Goal: Task Accomplishment & Management: Use online tool/utility

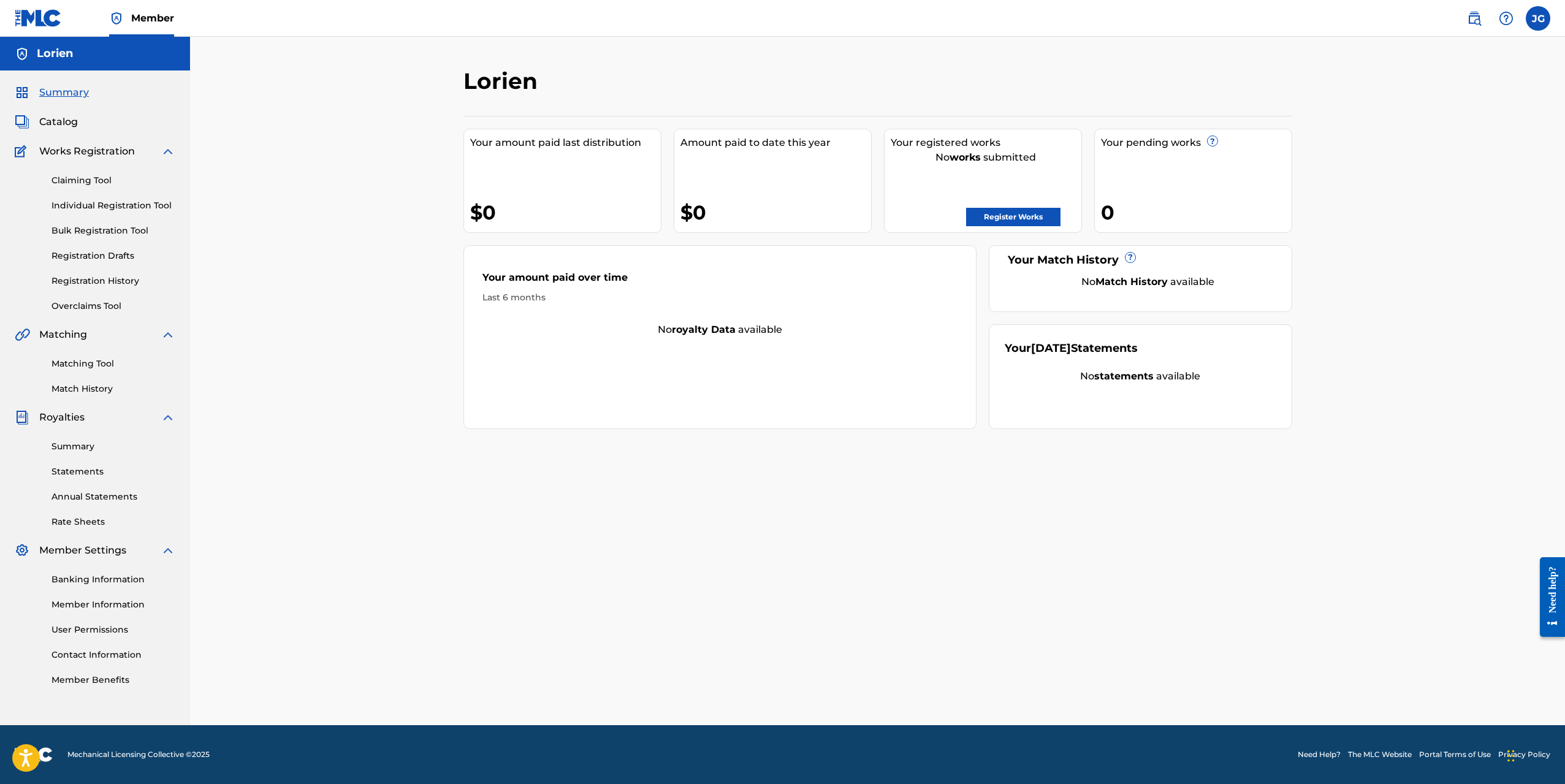
click at [1002, 211] on link "Register Works" at bounding box center [1013, 217] width 94 height 18
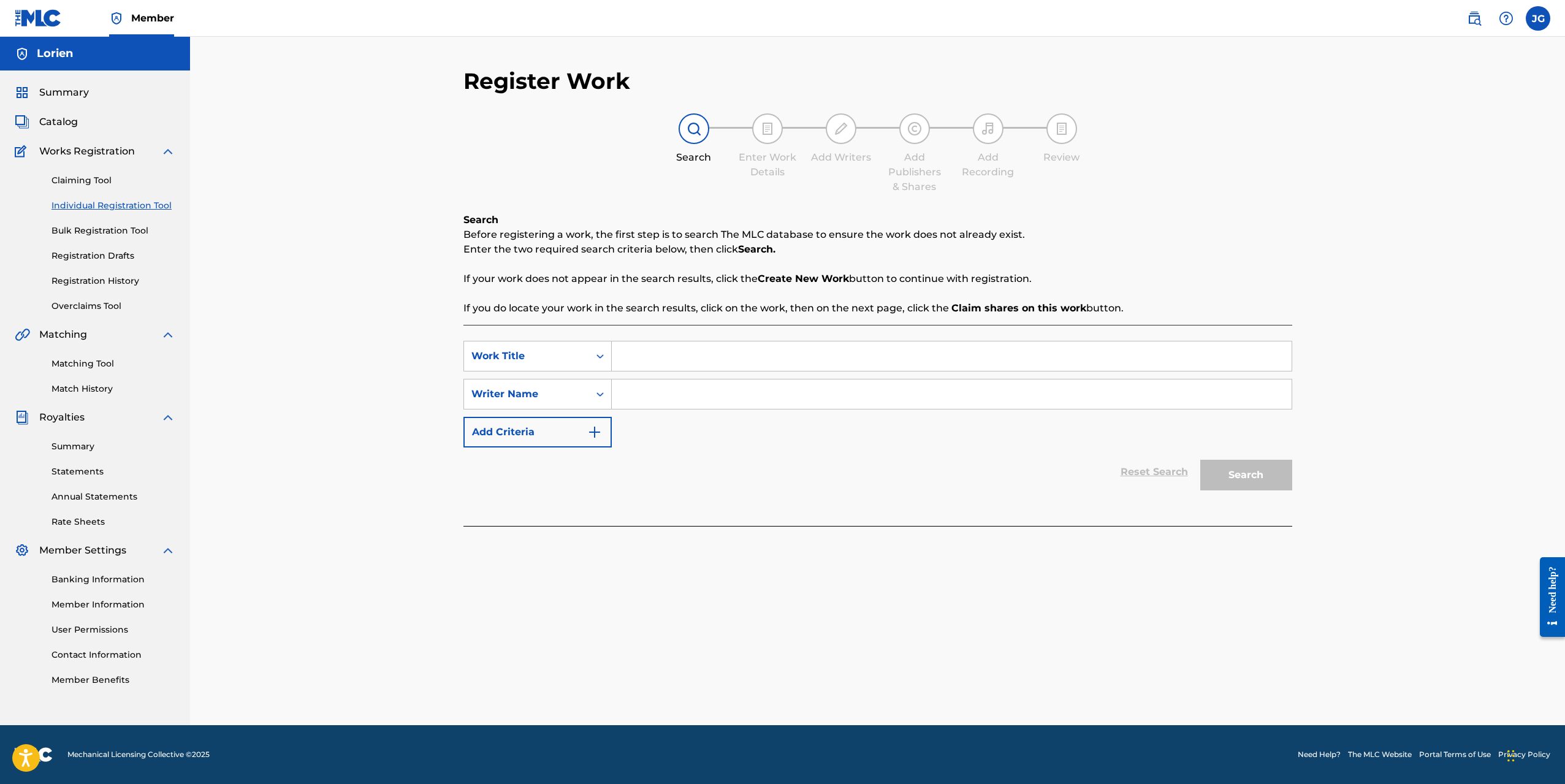
click at [672, 395] on input "Search Form" at bounding box center [952, 394] width 680 height 29
type input "lorien"
click at [891, 452] on div "Reset Search Search" at bounding box center [878, 472] width 829 height 49
click at [1244, 484] on div "Search" at bounding box center [1243, 472] width 98 height 49
click at [560, 353] on div "Work Title" at bounding box center [527, 356] width 110 height 15
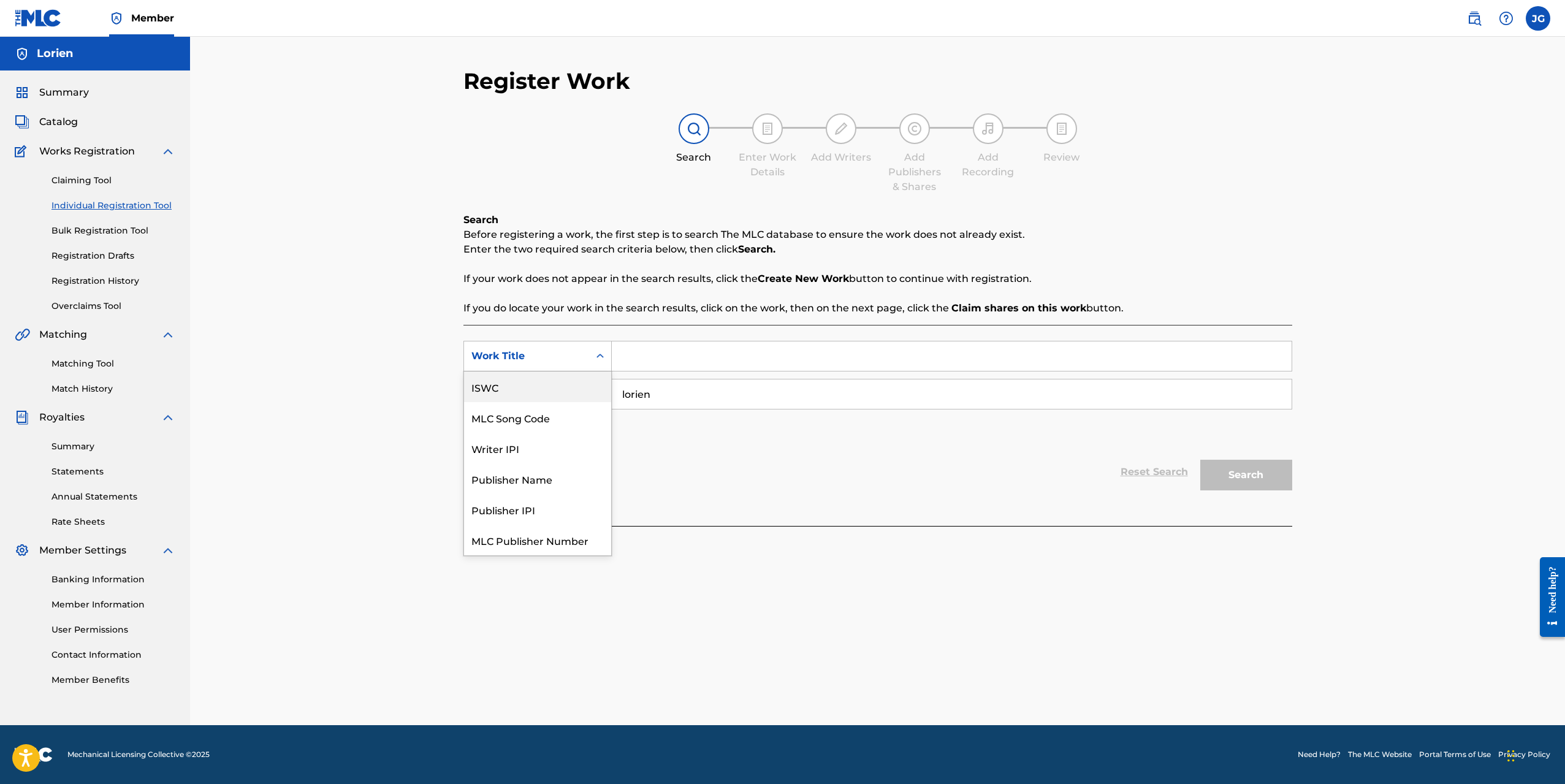
scroll to position [31, 0]
click at [786, 475] on div "Reset Search Search" at bounding box center [878, 472] width 829 height 49
click at [648, 358] on input "Search Form" at bounding box center [952, 356] width 680 height 29
type input "j"
type input "t"
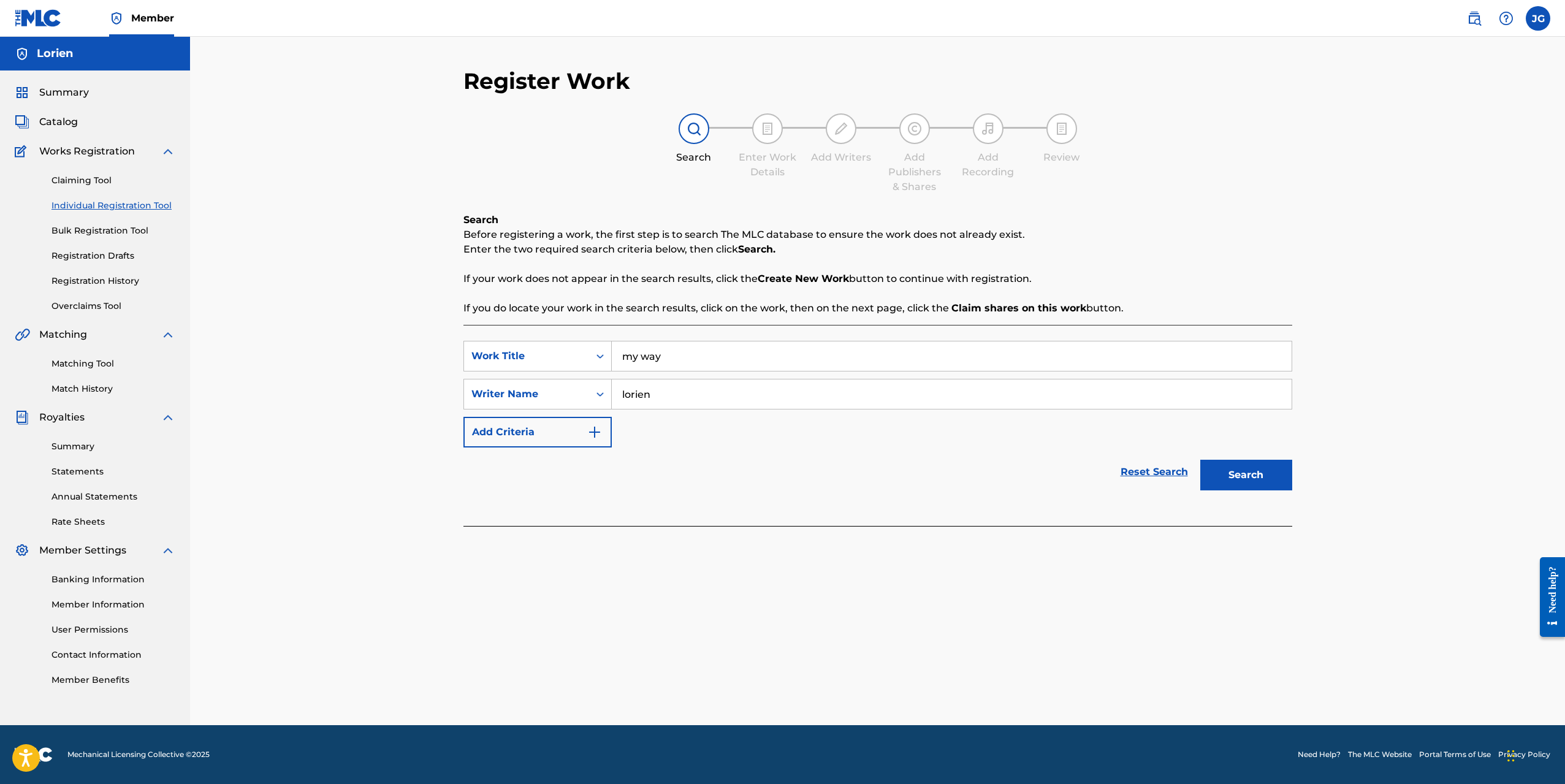
type input "my way"
click at [1248, 471] on button "Search" at bounding box center [1246, 475] width 92 height 31
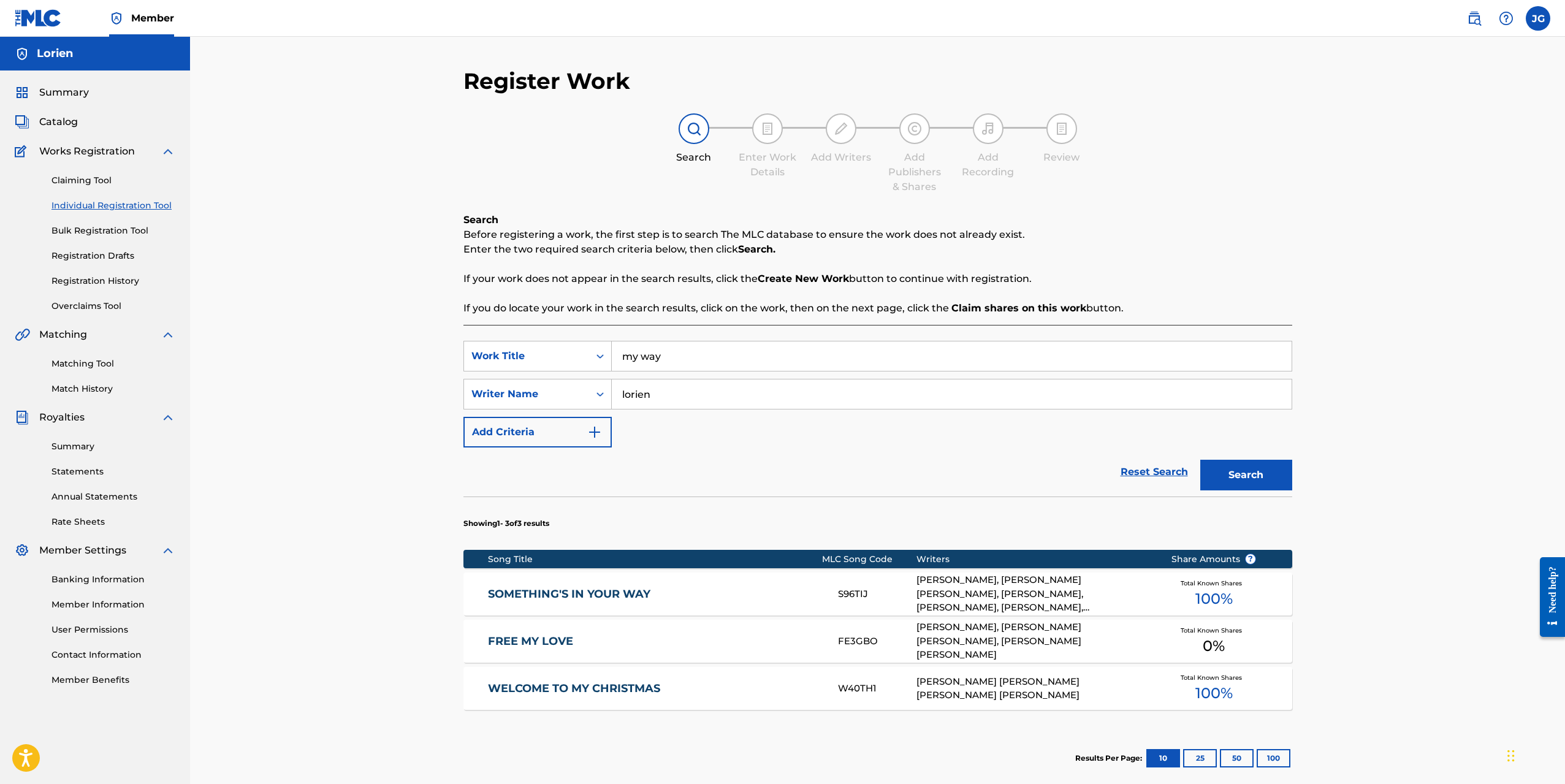
drag, startPoint x: 667, startPoint y: 354, endPoint x: 536, endPoint y: 339, distance: 131.9
click at [560, 342] on div "SearchWithCriteria42d1d165-99ef-4691-962e-dca39375bdc7 Work Title my way" at bounding box center [878, 356] width 829 height 31
type input "rise"
click at [1231, 469] on button "Search" at bounding box center [1246, 475] width 92 height 31
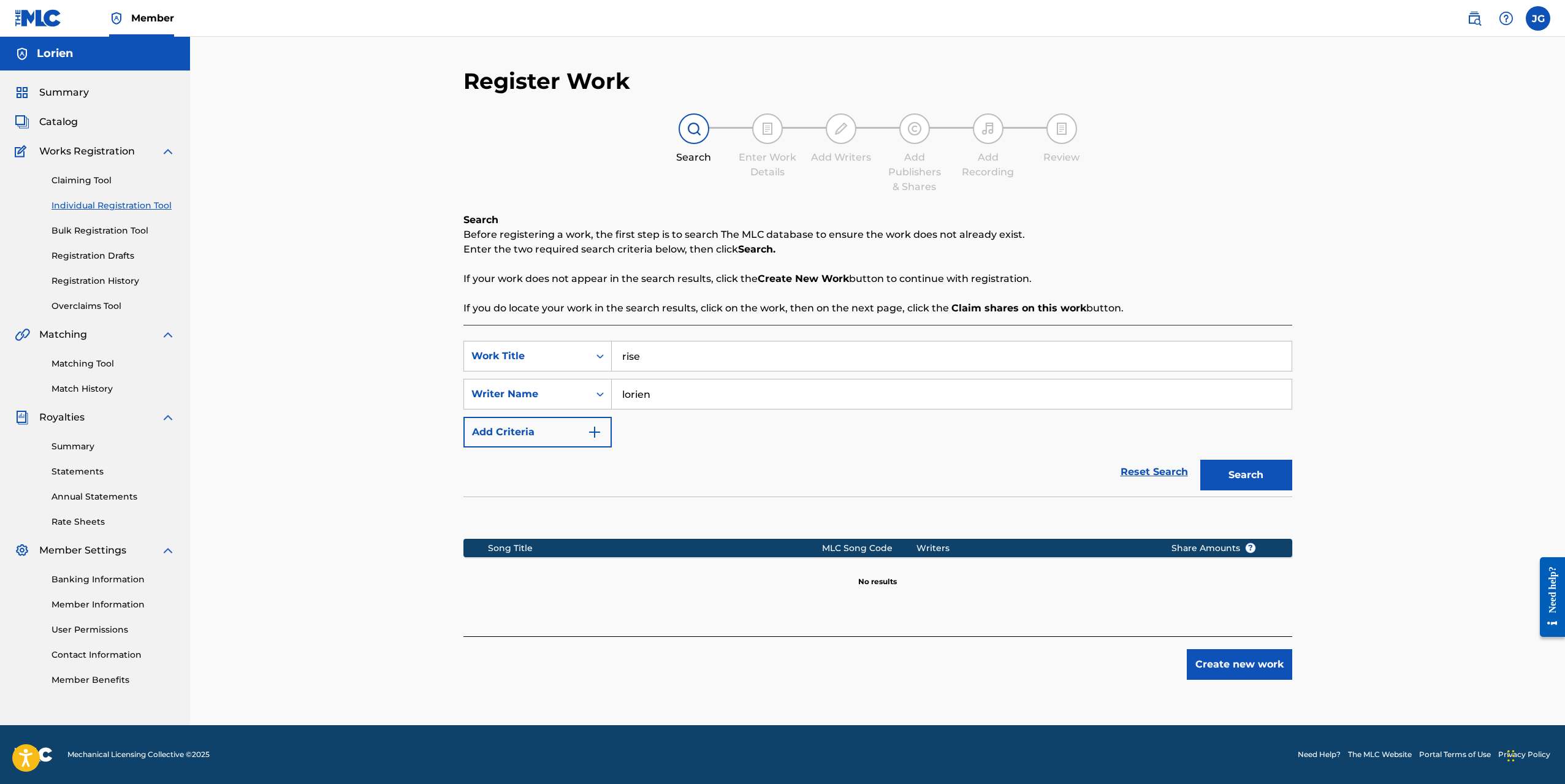
click at [710, 367] on input "rise" at bounding box center [952, 356] width 680 height 29
drag, startPoint x: 706, startPoint y: 381, endPoint x: 661, endPoint y: 389, distance: 45.7
click at [661, 389] on input "lorien" at bounding box center [952, 394] width 680 height 29
drag, startPoint x: 661, startPoint y: 389, endPoint x: 652, endPoint y: 393, distance: 9.8
click at [652, 393] on input "lorien" at bounding box center [952, 394] width 680 height 29
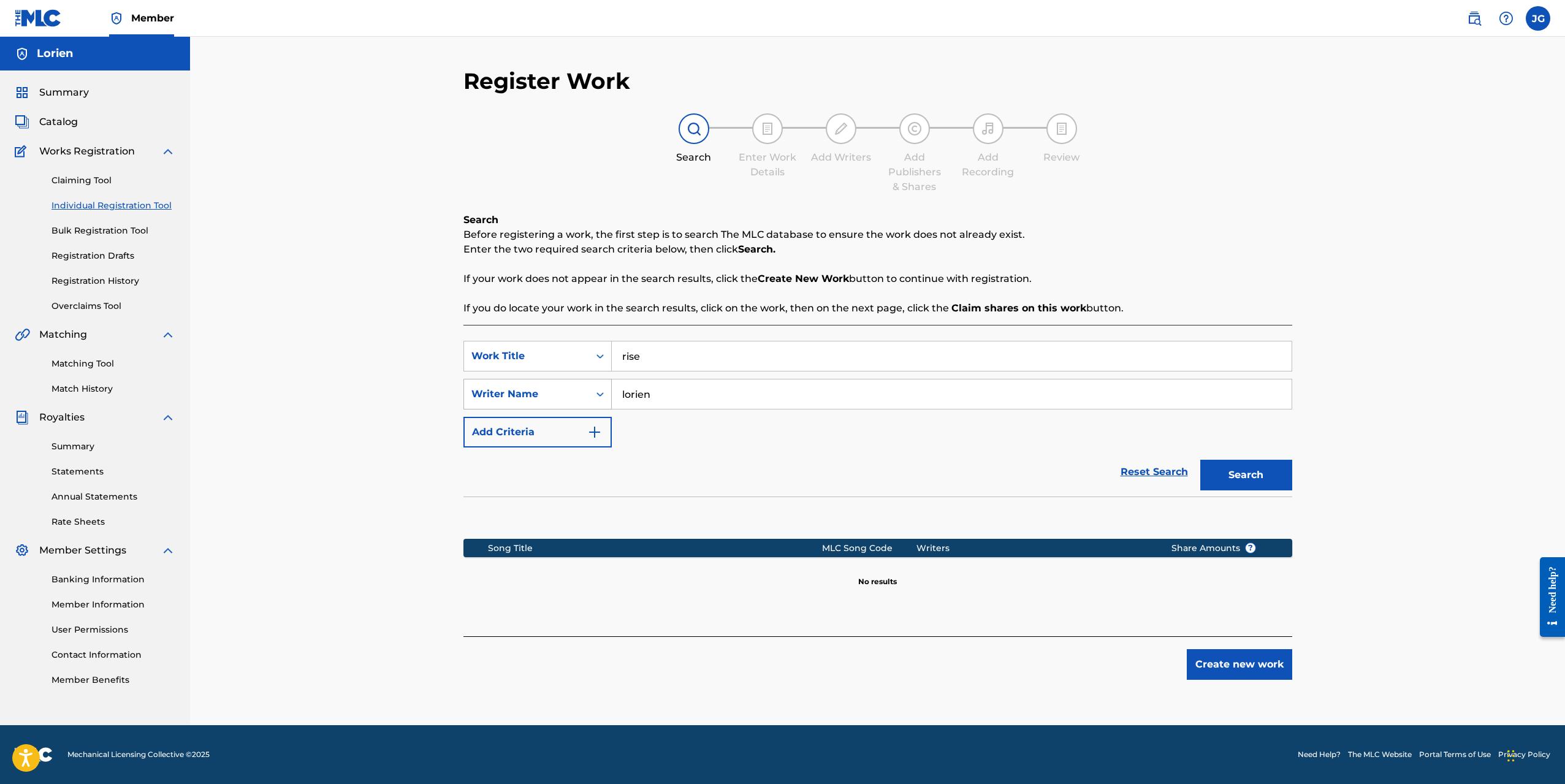
drag, startPoint x: 652, startPoint y: 393, endPoint x: 552, endPoint y: 406, distance: 100.8
click at [552, 406] on div "SearchWithCriteriae9081d7d-d692-4143-a43f-389c0424ea27 Writer Name [PERSON_NAME]" at bounding box center [878, 394] width 829 height 31
drag, startPoint x: 665, startPoint y: 346, endPoint x: 589, endPoint y: 347, distance: 76.0
click at [589, 347] on div "SearchWithCriteria42d1d165-99ef-4691-962e-dca39375bdc7 Work Title rise" at bounding box center [878, 356] width 829 height 31
click at [65, 186] on link "Claiming Tool" at bounding box center [113, 181] width 124 height 13
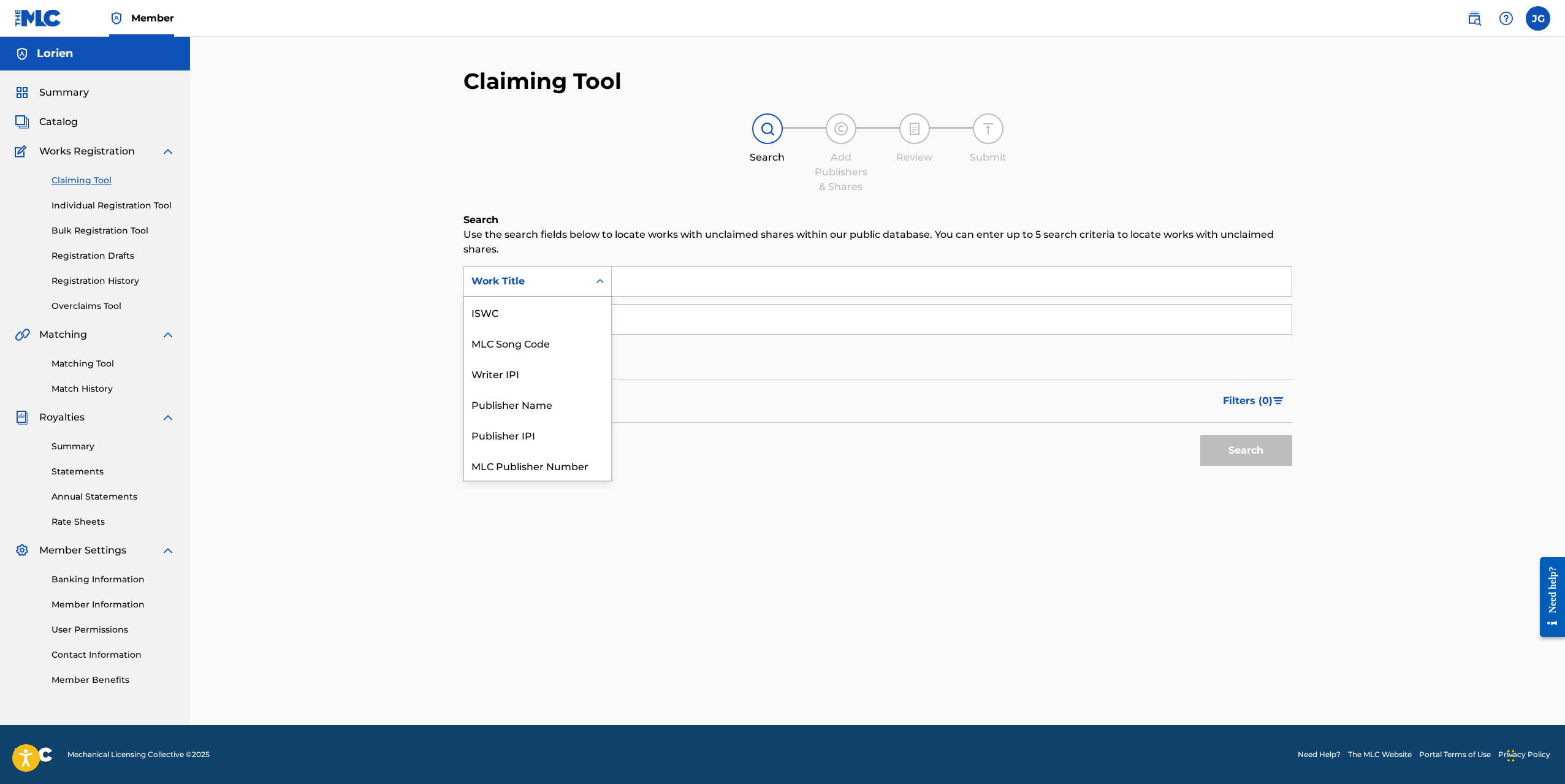
click at [571, 280] on div "Work Title" at bounding box center [527, 281] width 110 height 15
click at [760, 390] on div "Filters ( 0 )" at bounding box center [878, 400] width 829 height 44
click at [554, 320] on div "Writer Name" at bounding box center [527, 319] width 110 height 15
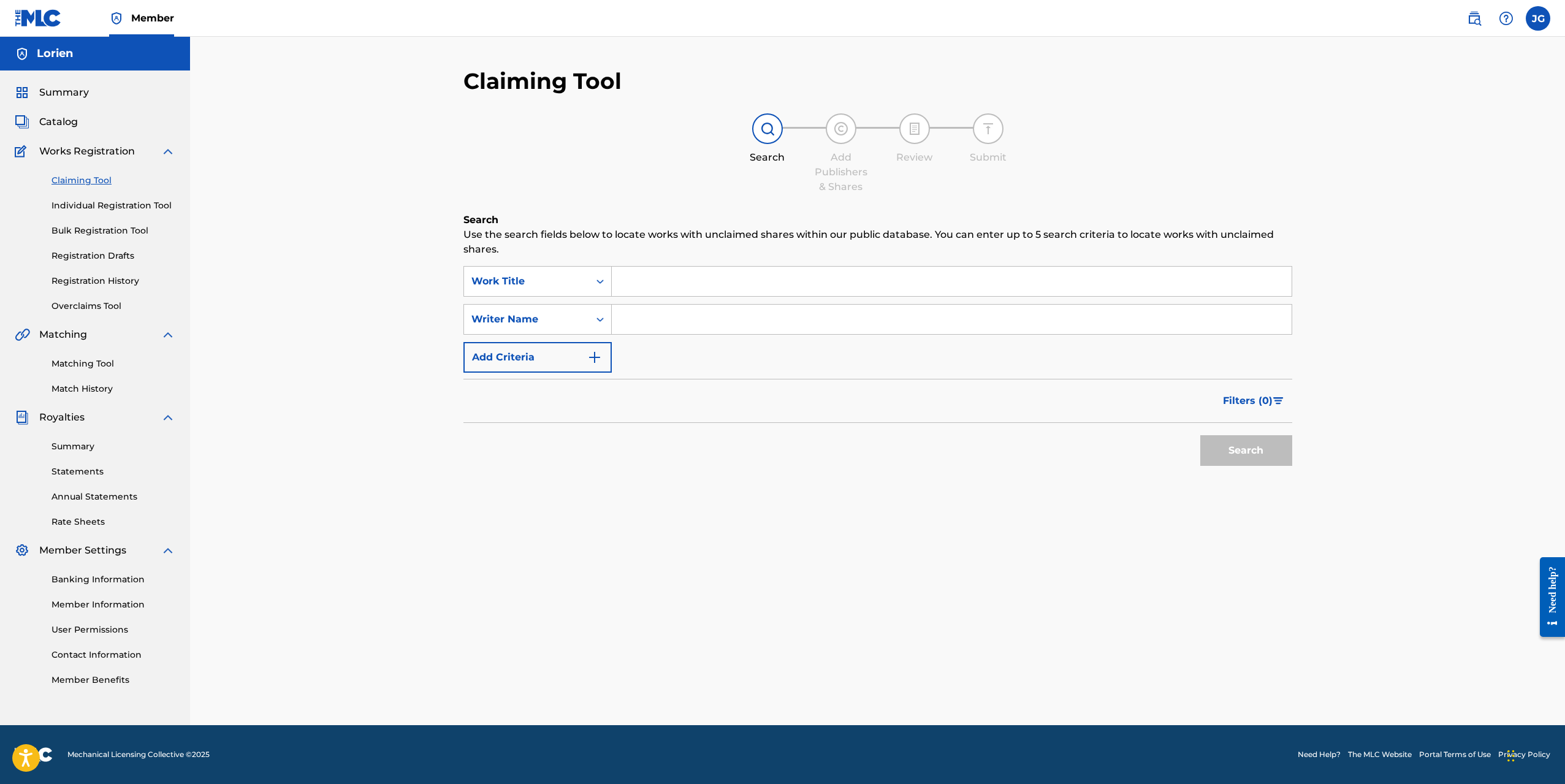
click at [554, 320] on div "Writer Name" at bounding box center [527, 319] width 110 height 15
click at [672, 389] on div "Filters ( 0 )" at bounding box center [878, 400] width 829 height 44
click at [664, 326] on input "Search Form" at bounding box center [952, 319] width 680 height 29
type input "lorien"
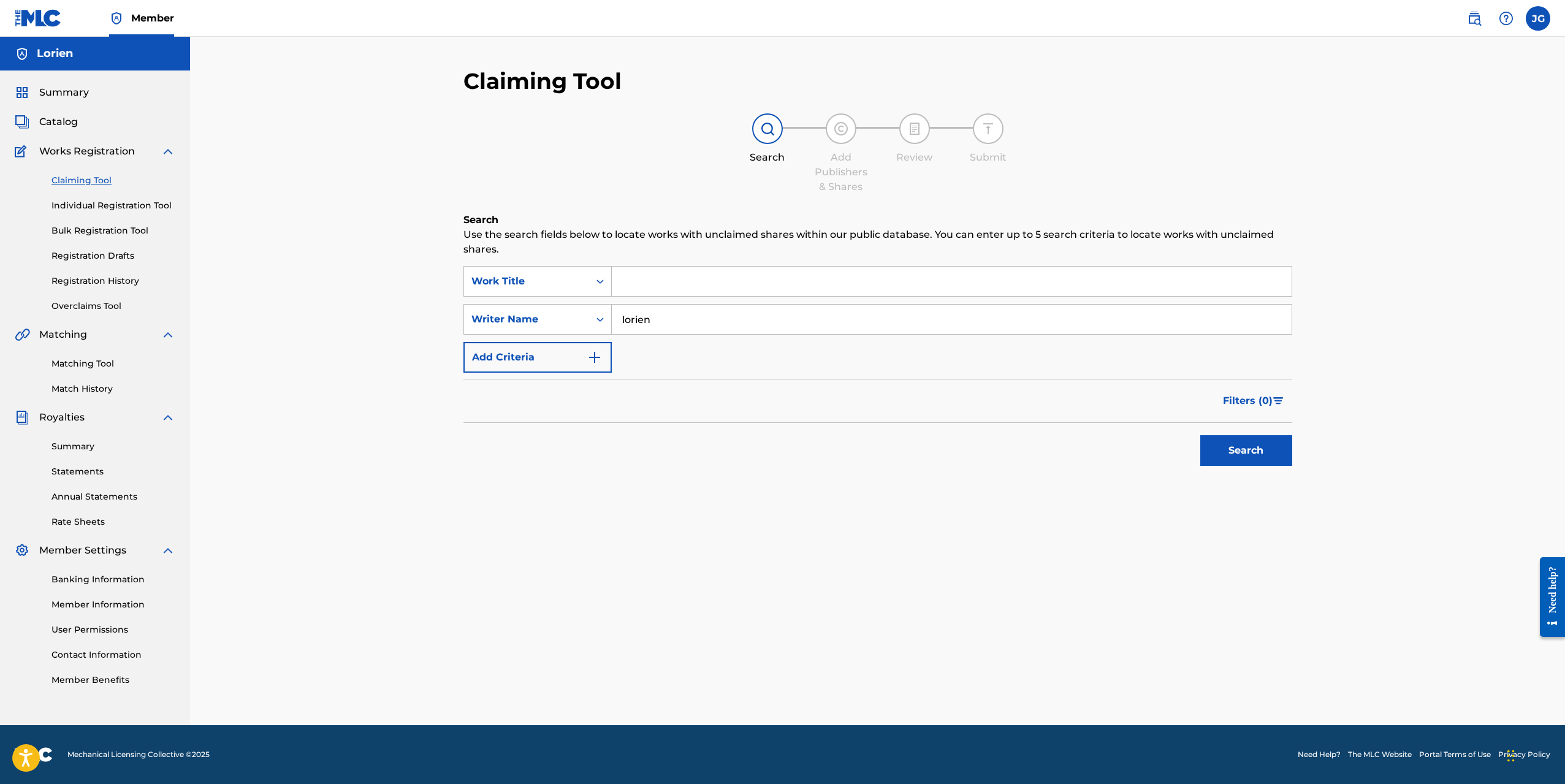
click at [1229, 446] on button "Search" at bounding box center [1246, 450] width 92 height 31
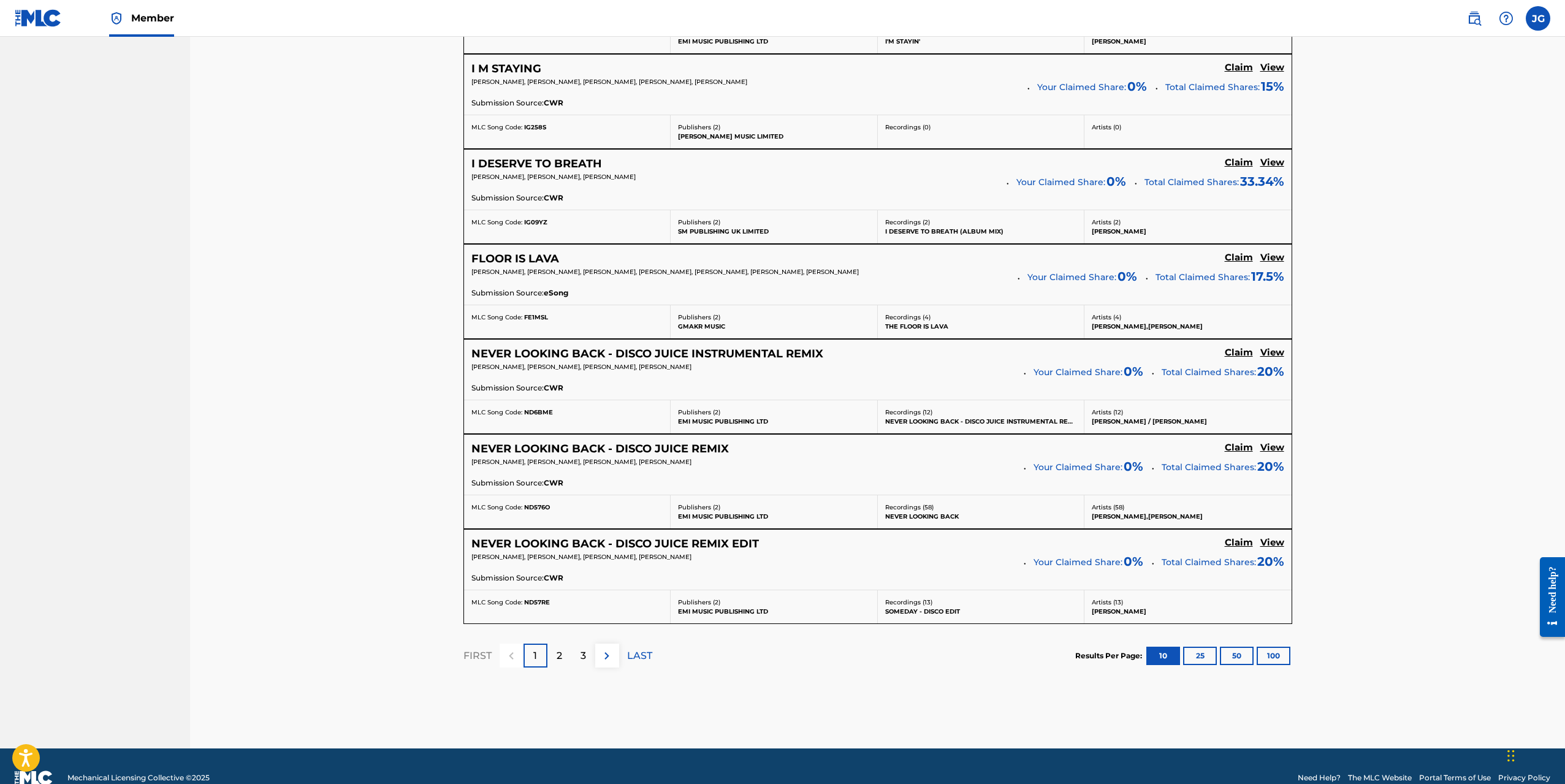
scroll to position [839, 0]
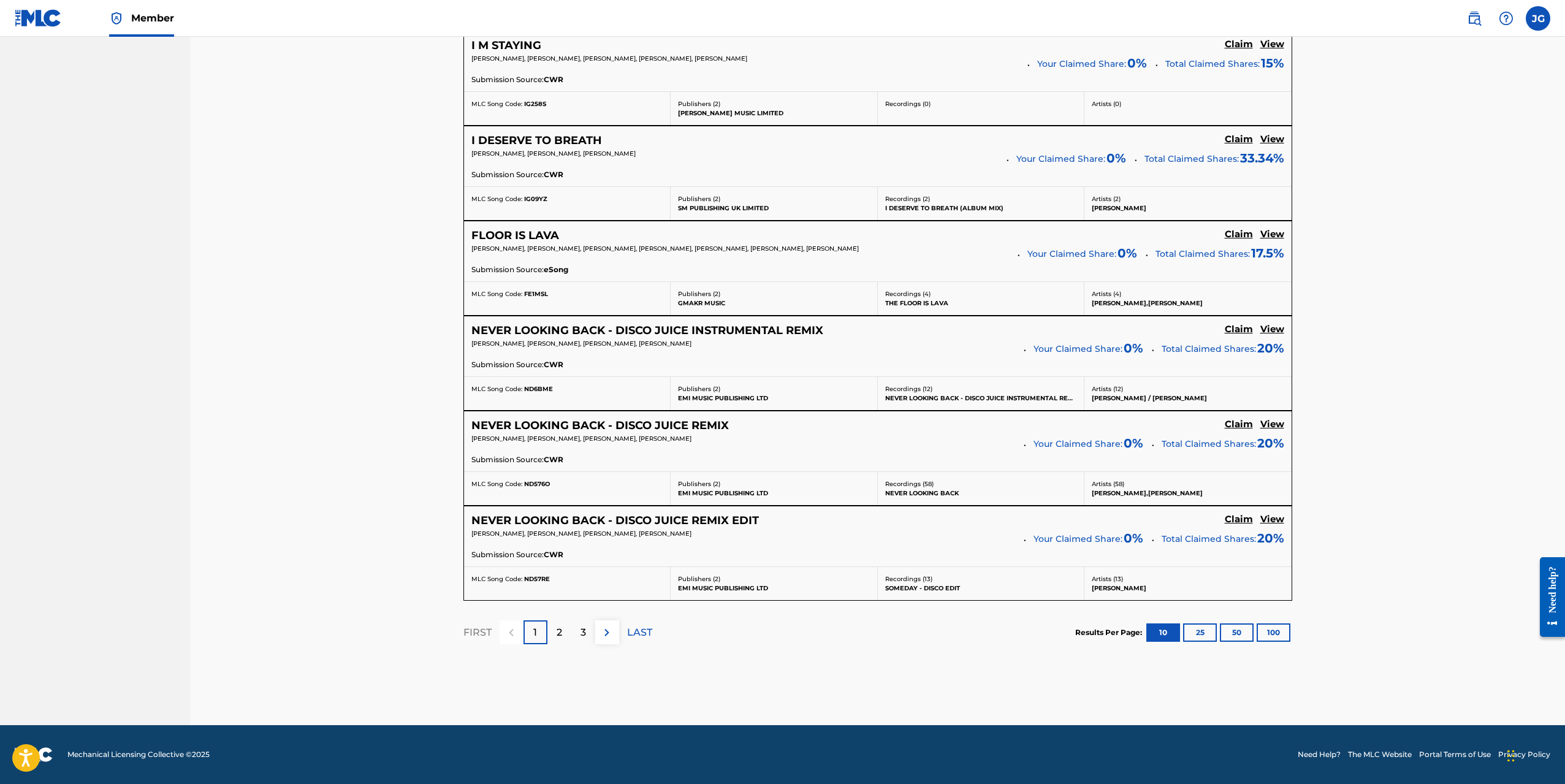
click at [568, 634] on div "2" at bounding box center [559, 632] width 24 height 24
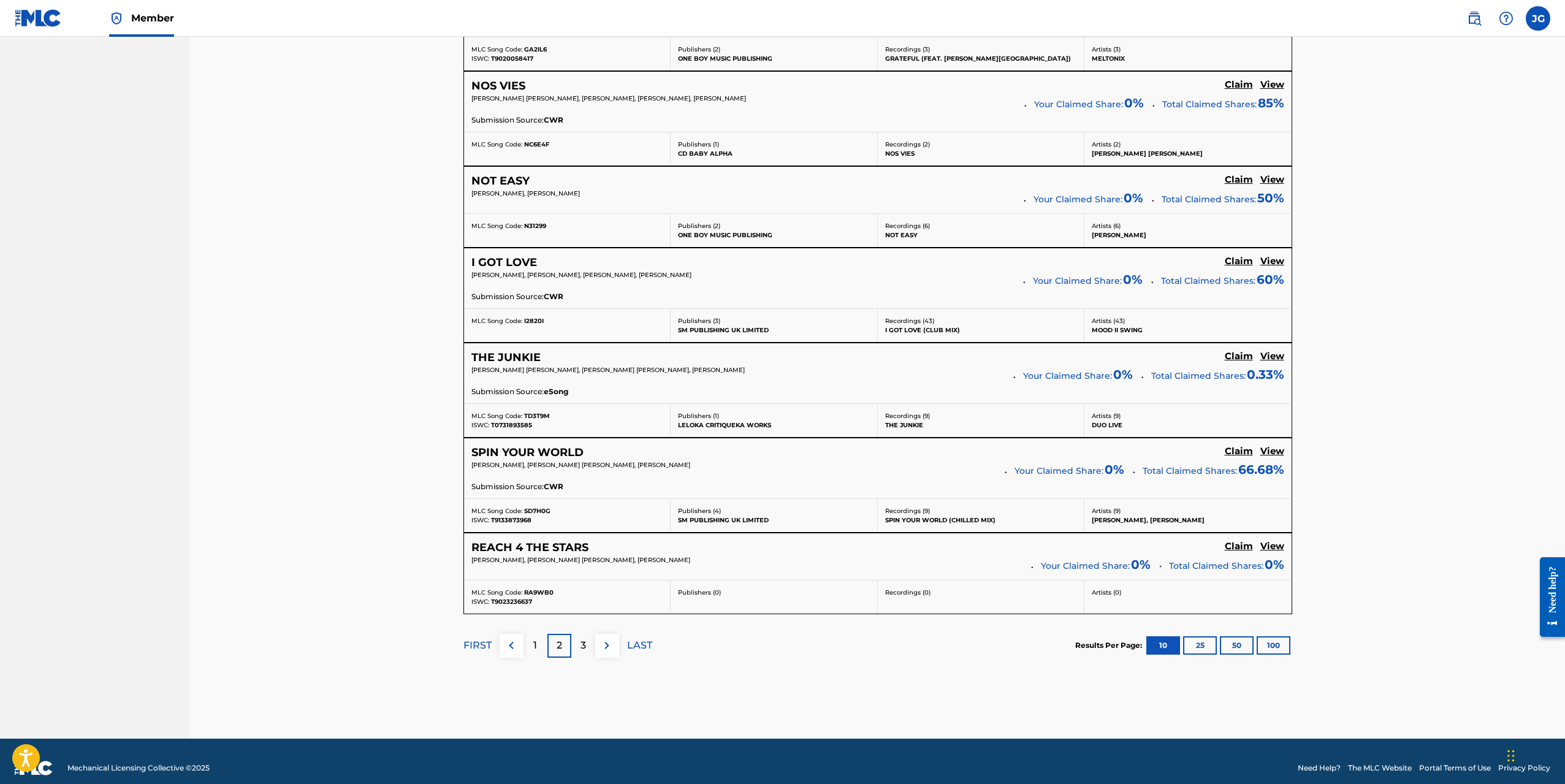
scroll to position [814, 0]
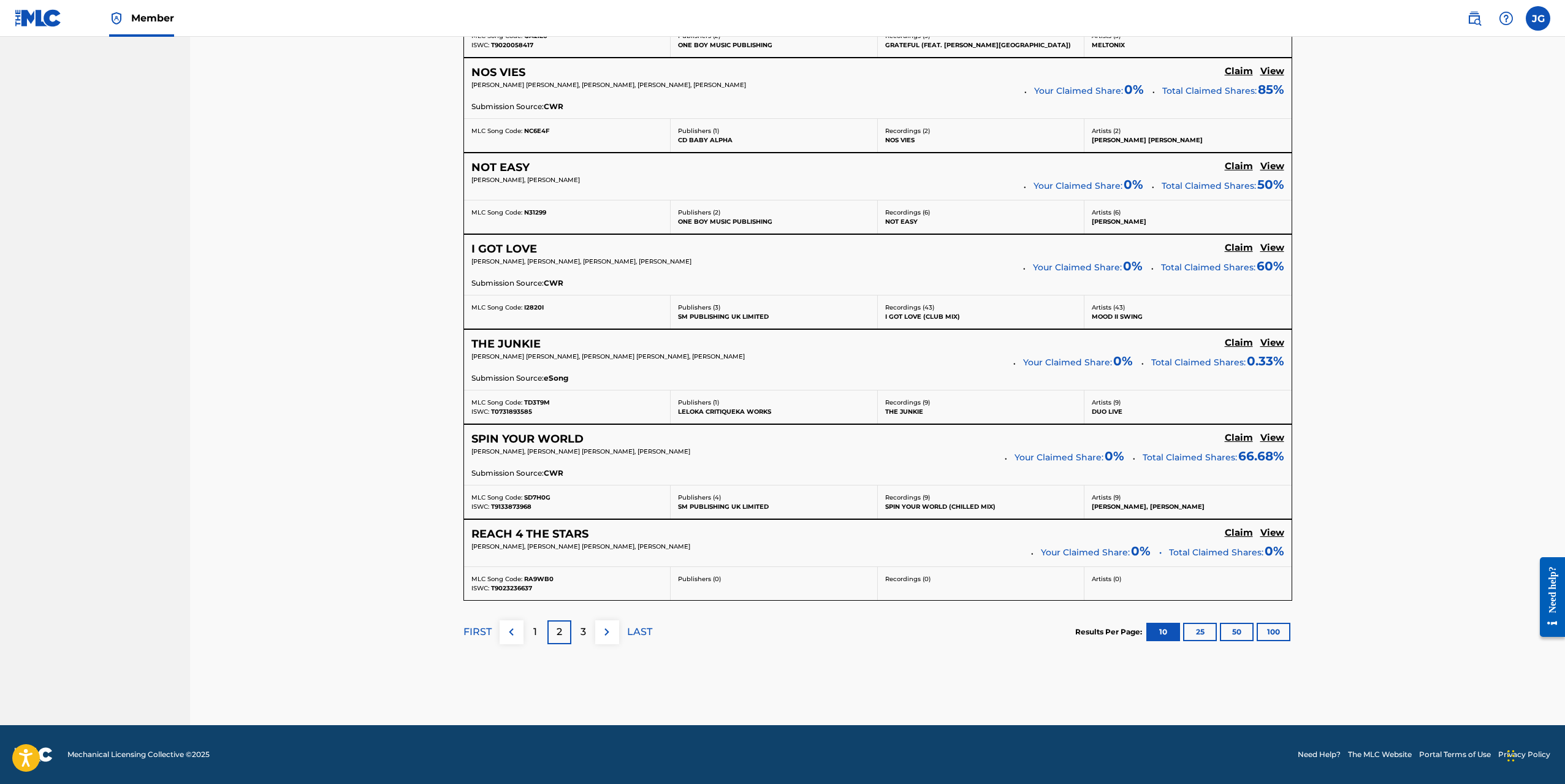
click at [583, 637] on p "3" at bounding box center [584, 631] width 6 height 15
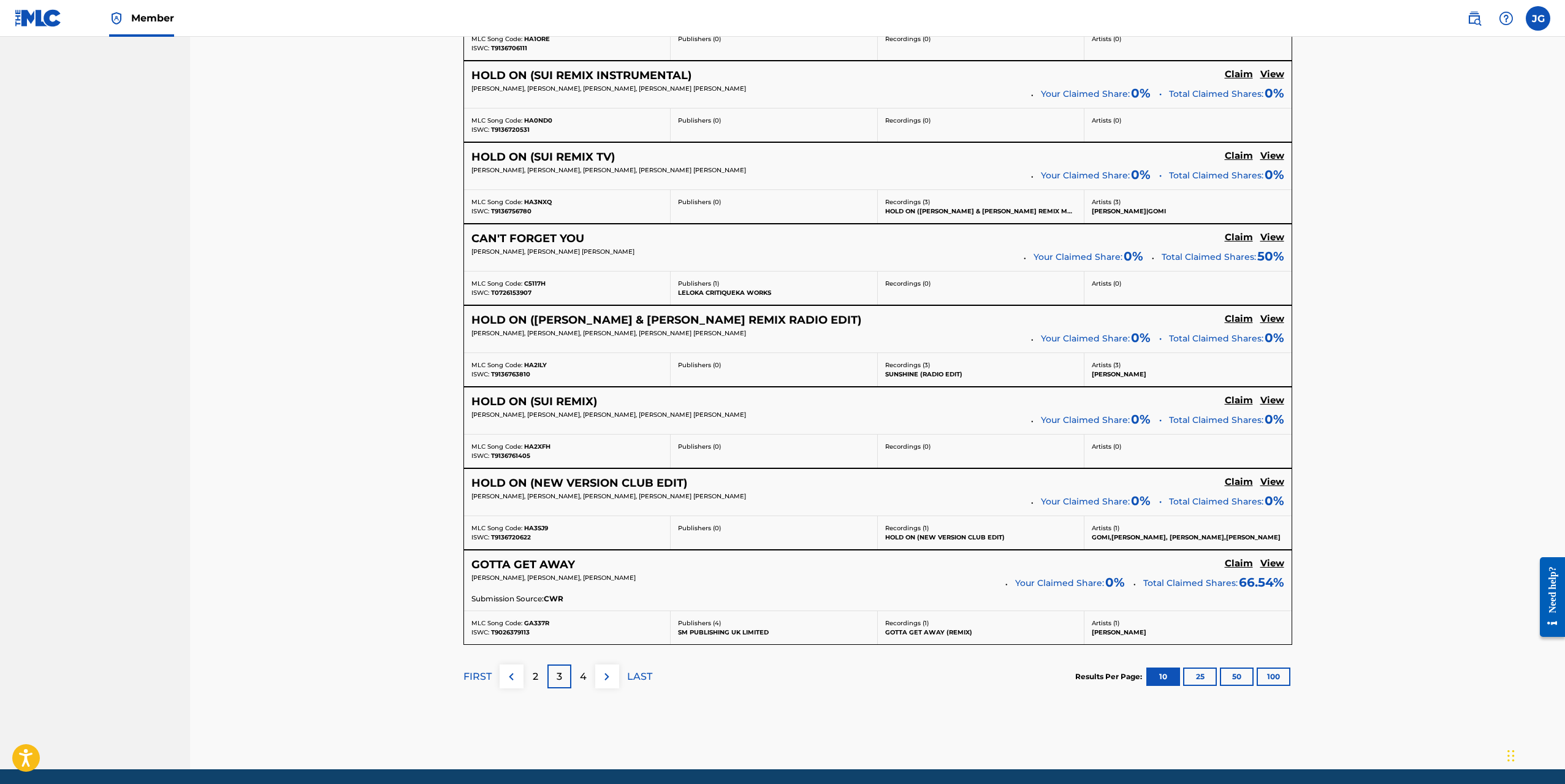
scroll to position [718, 0]
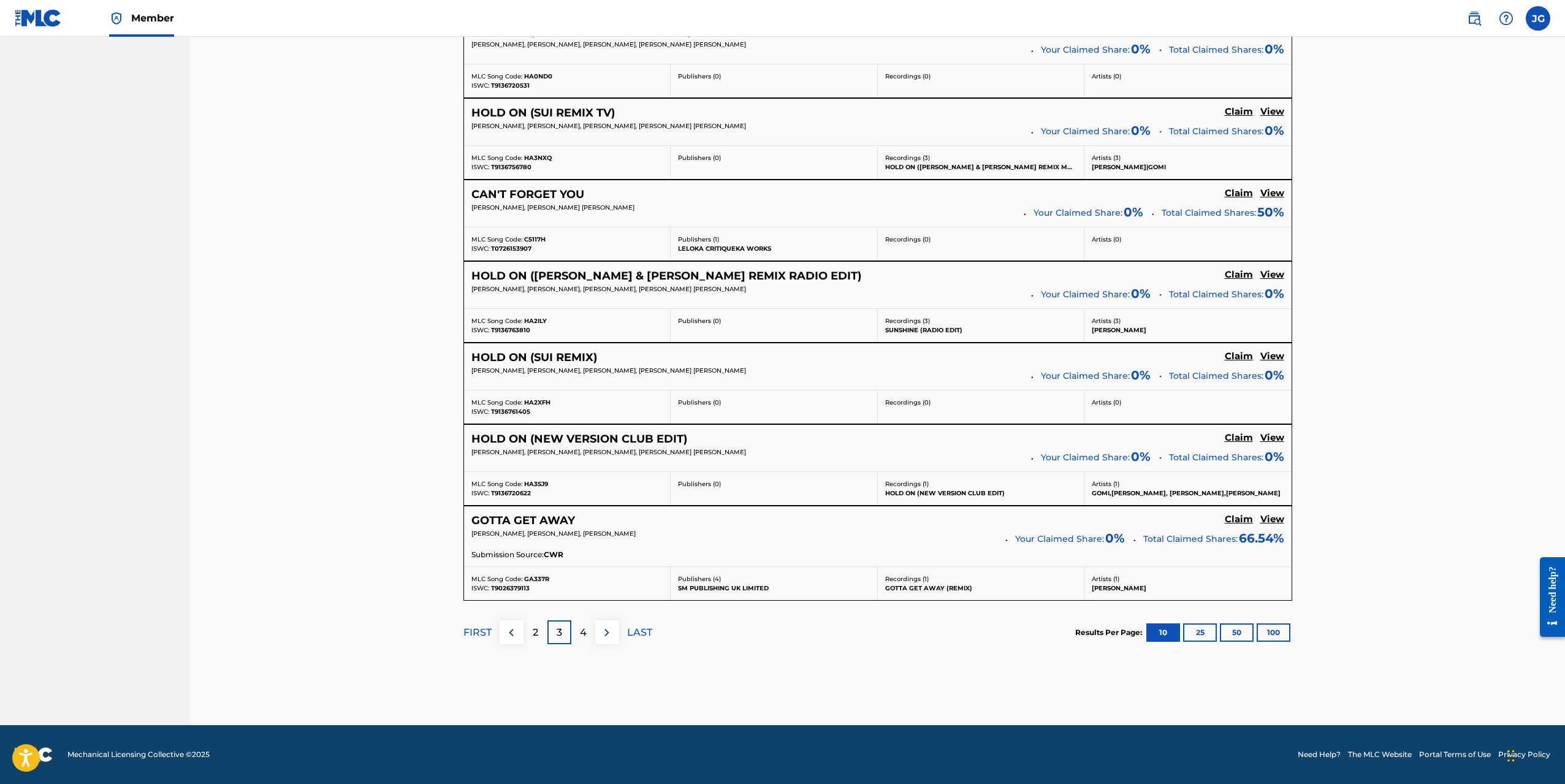
click at [583, 637] on p "4" at bounding box center [583, 632] width 7 height 15
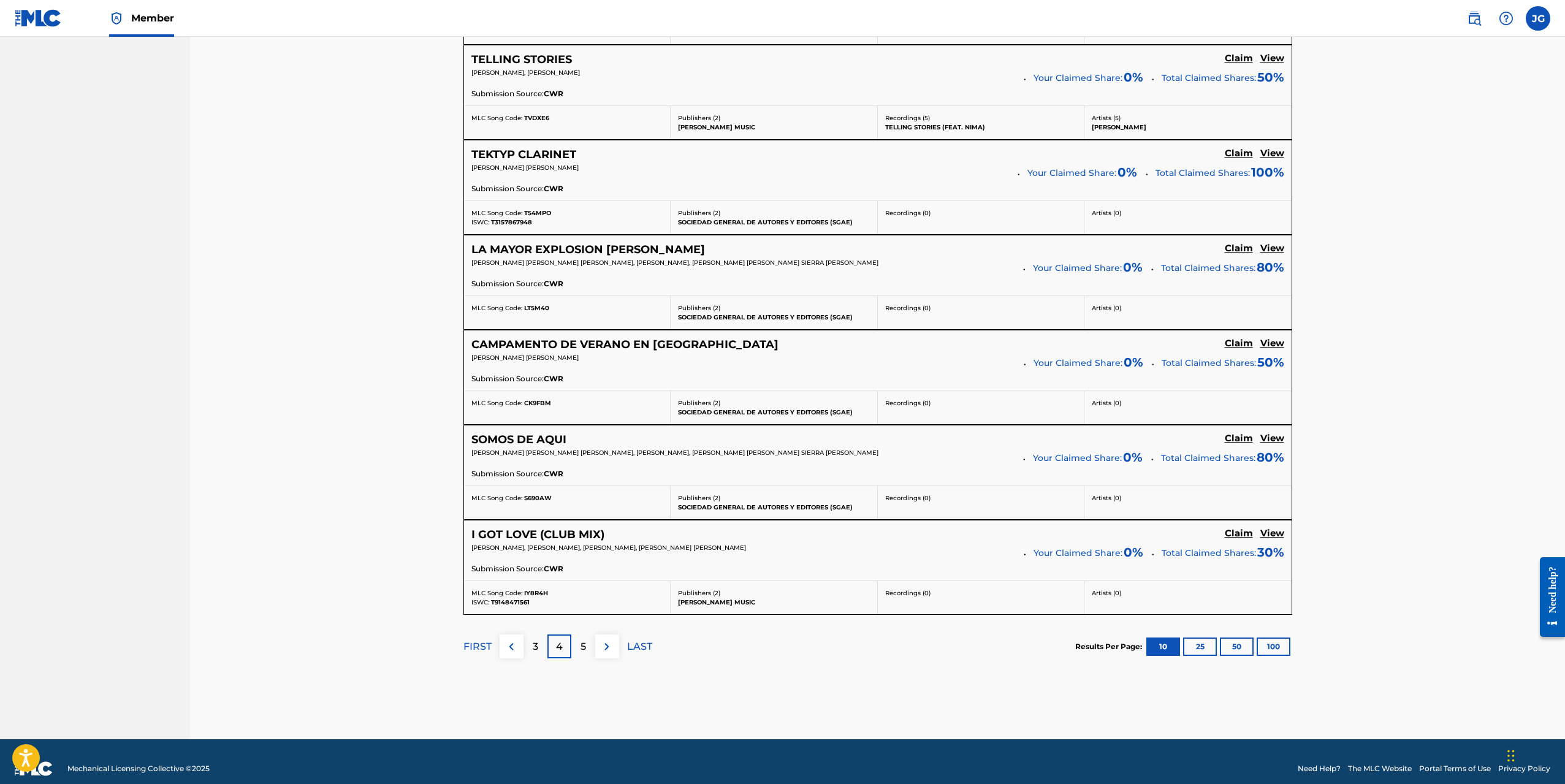
scroll to position [812, 0]
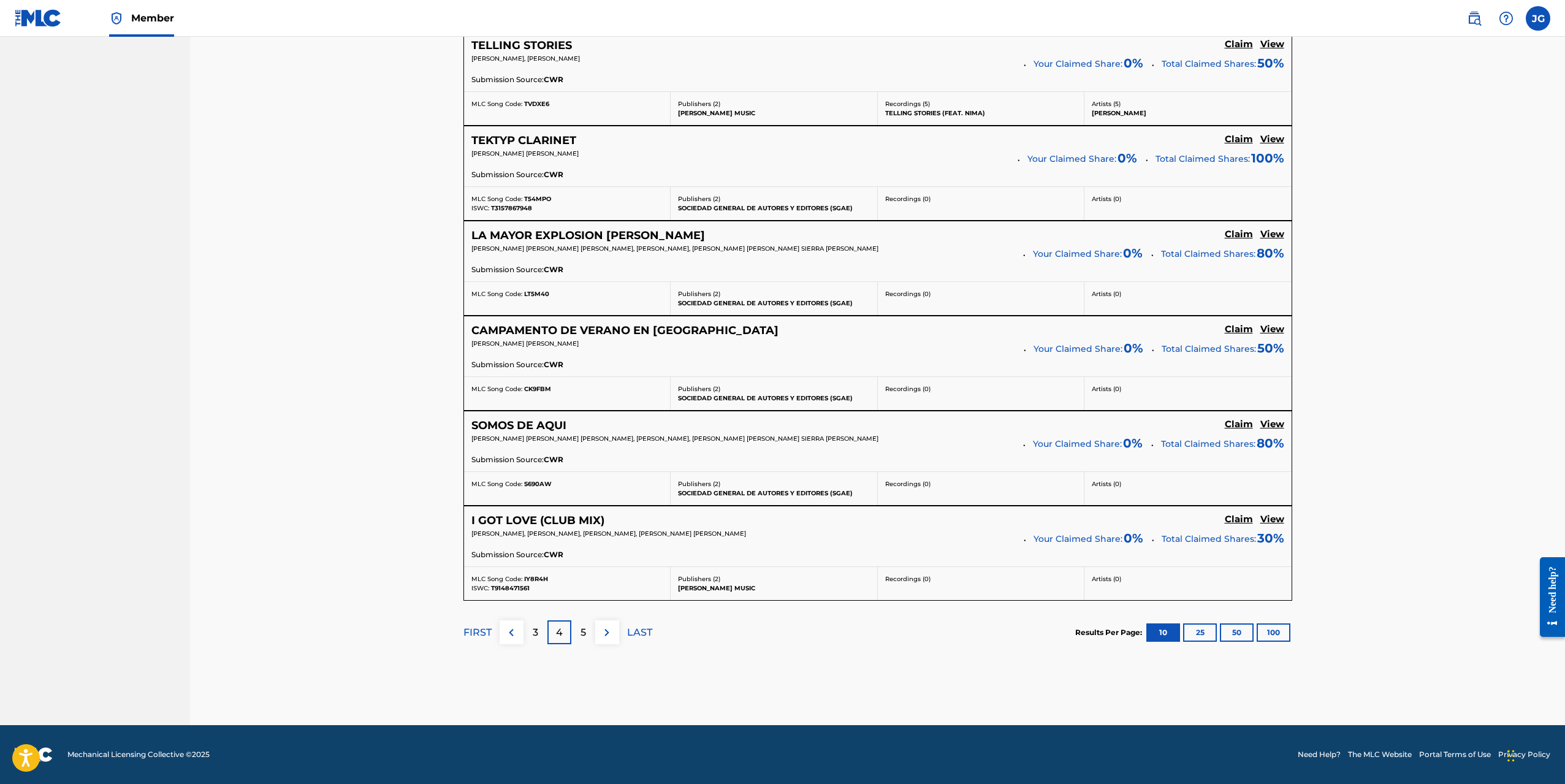
click at [583, 637] on p "5" at bounding box center [584, 632] width 6 height 15
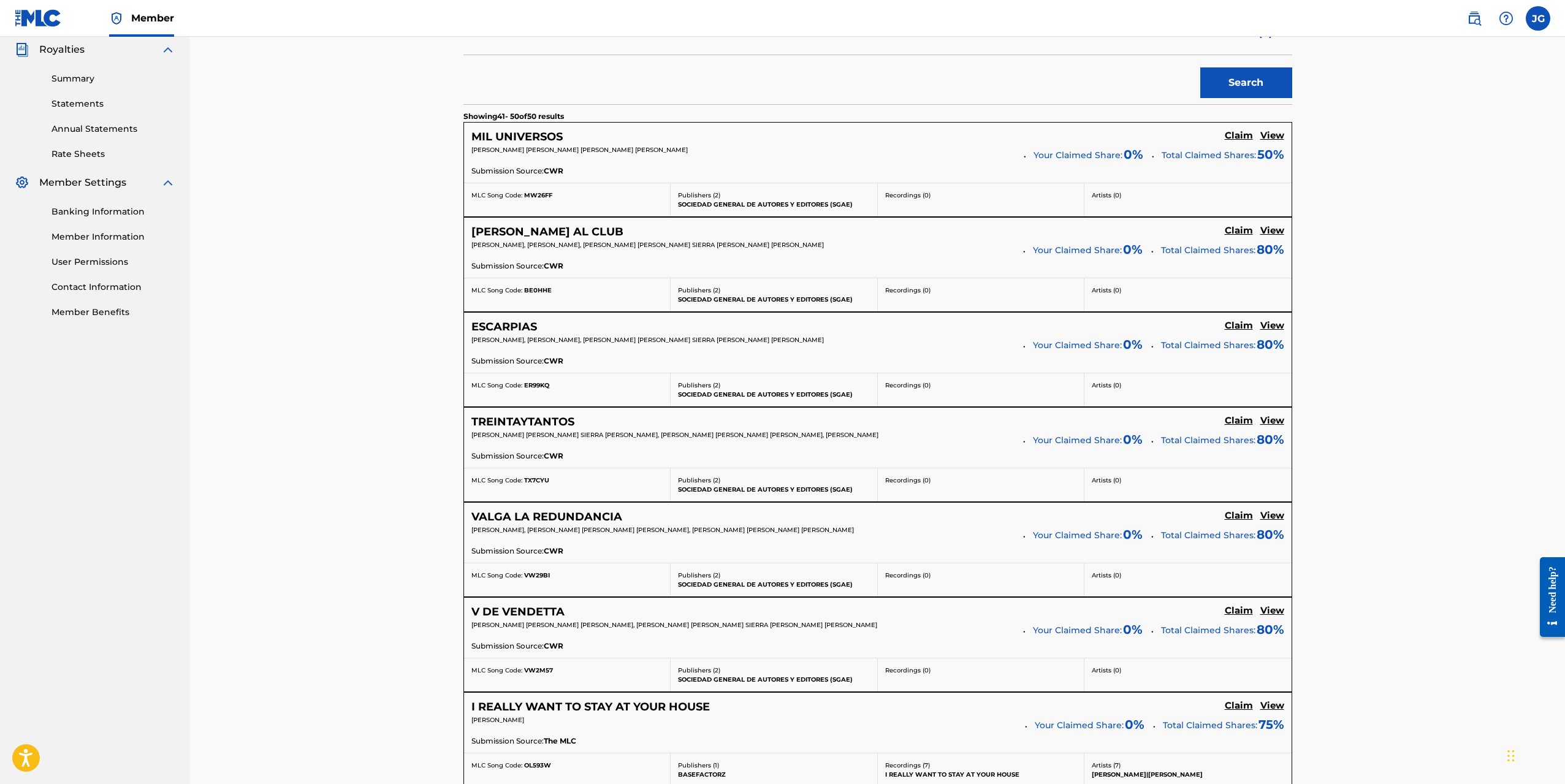
scroll to position [0, 0]
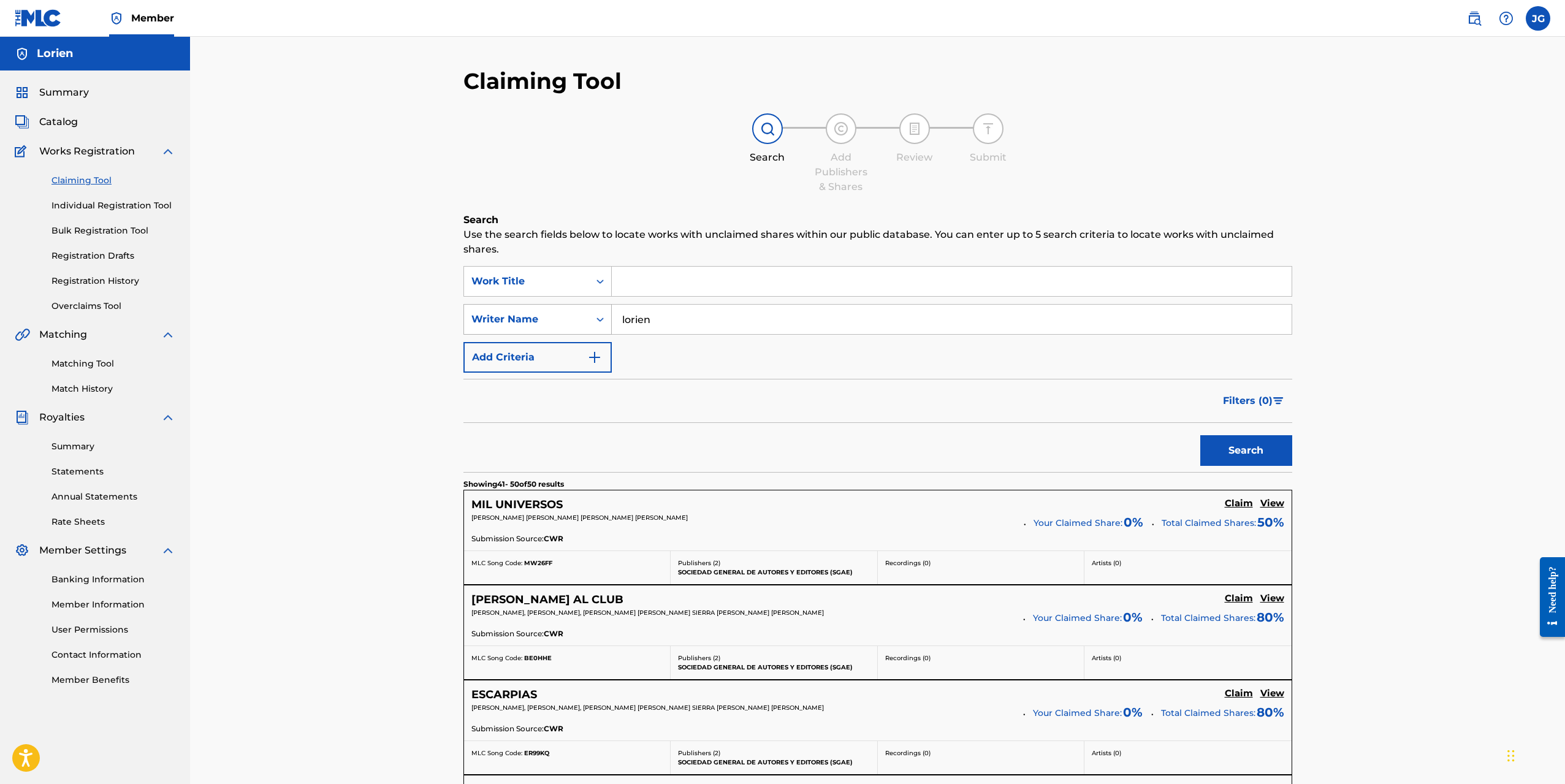
drag, startPoint x: 691, startPoint y: 323, endPoint x: 559, endPoint y: 307, distance: 133.0
click at [560, 307] on div "SearchWithCriteriad68e11f4-dbab-472c-b3c3-d279e5b390db Writer Name [PERSON_NAME]" at bounding box center [878, 319] width 829 height 31
click at [637, 285] on input "Search Form" at bounding box center [952, 281] width 680 height 29
type input "rise"
click at [668, 315] on input "Search Form" at bounding box center [952, 319] width 680 height 29
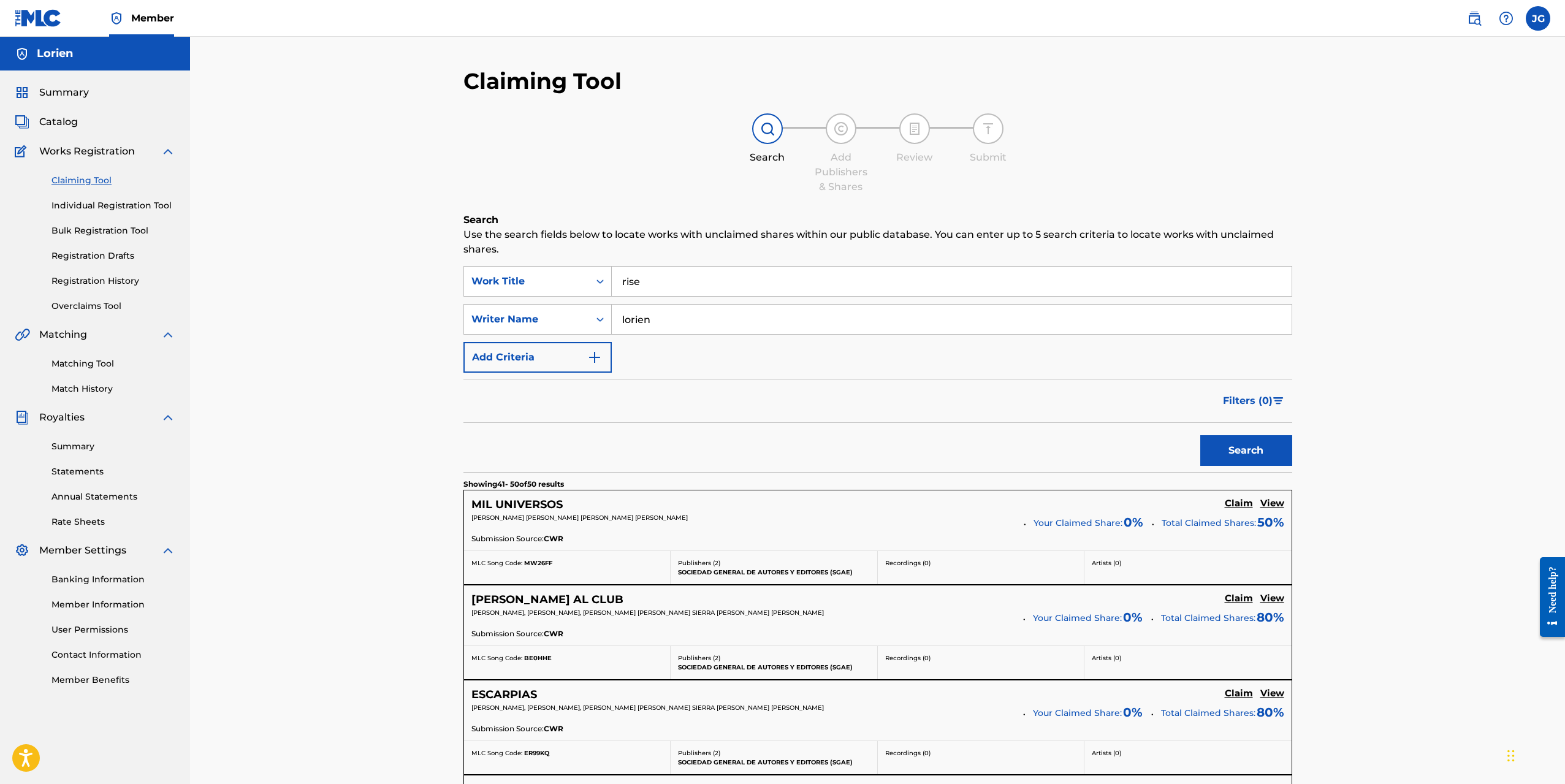
type input "lorien"
click at [1226, 434] on div "Search" at bounding box center [1243, 447] width 98 height 49
click at [1235, 442] on button "Search" at bounding box center [1246, 450] width 92 height 31
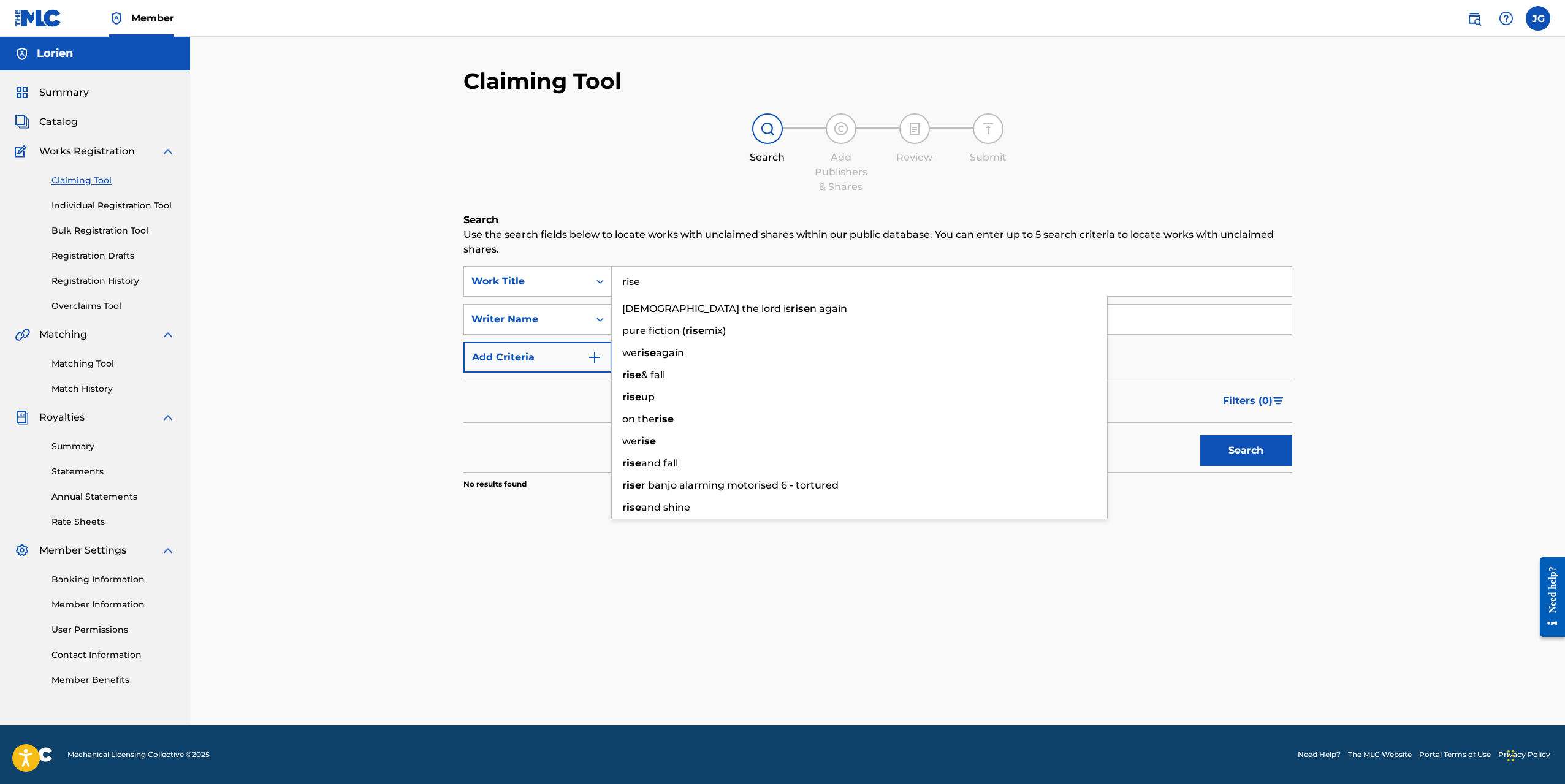
drag, startPoint x: 669, startPoint y: 278, endPoint x: 474, endPoint y: 242, distance: 198.3
click at [503, 269] on div "SearchWithCriteria9376ee44-ec65-41ef-bfd2-726b53c3fc52 Work Title rise [PERSON_…" at bounding box center [878, 281] width 829 height 31
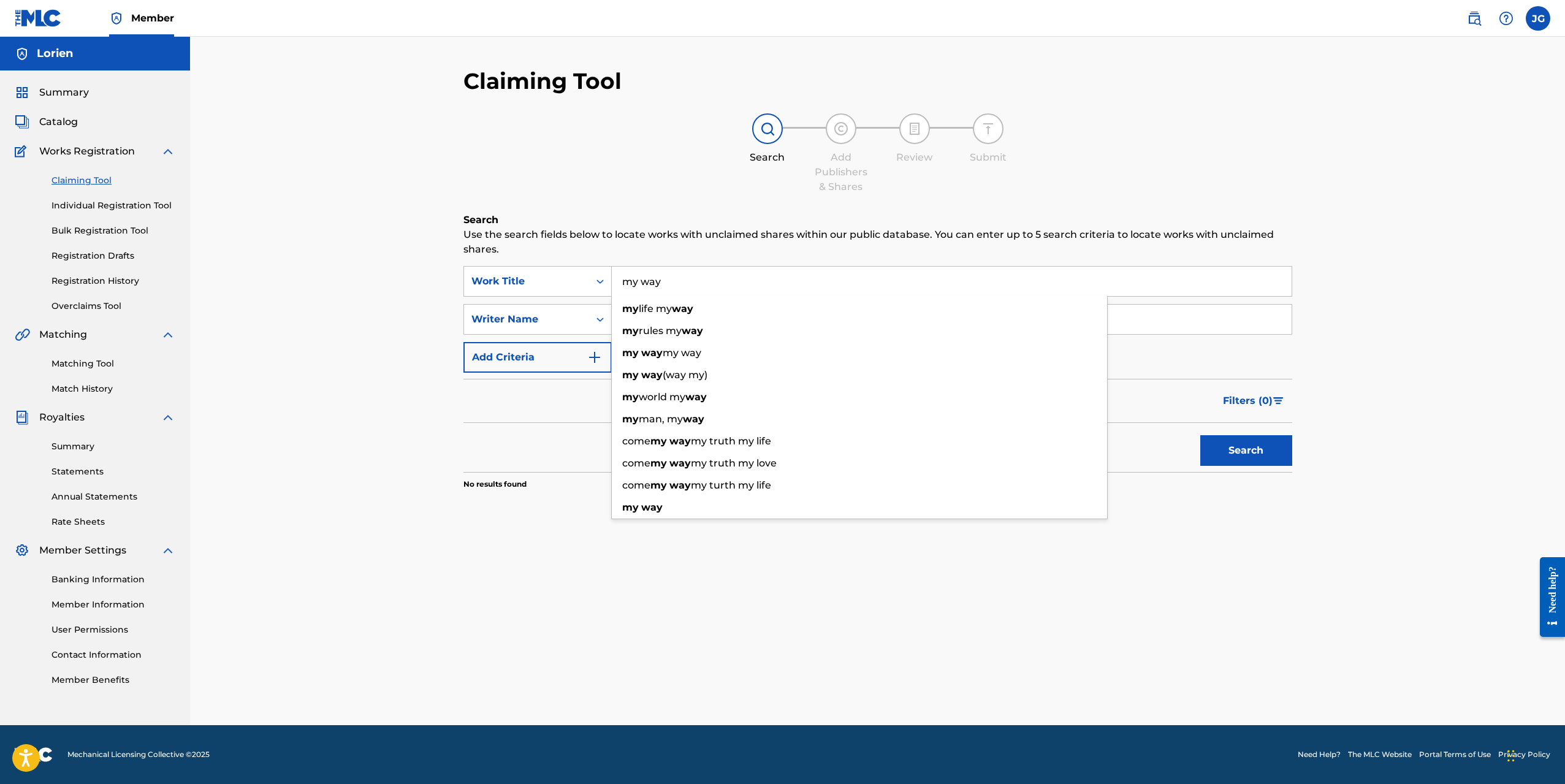
type input "my way"
click at [511, 466] on div "Search" at bounding box center [878, 447] width 829 height 49
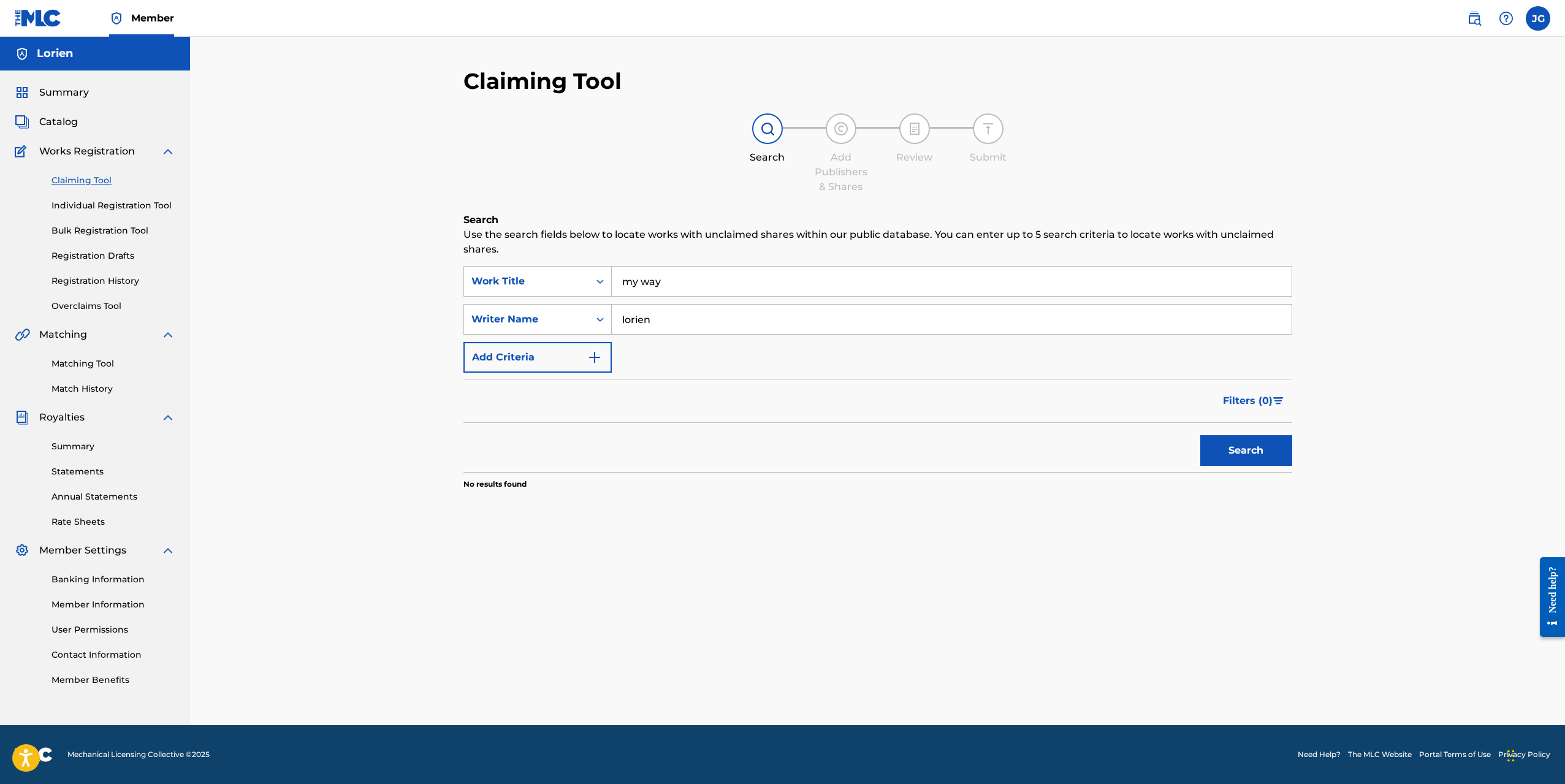
click at [1269, 452] on button "Search" at bounding box center [1246, 450] width 92 height 31
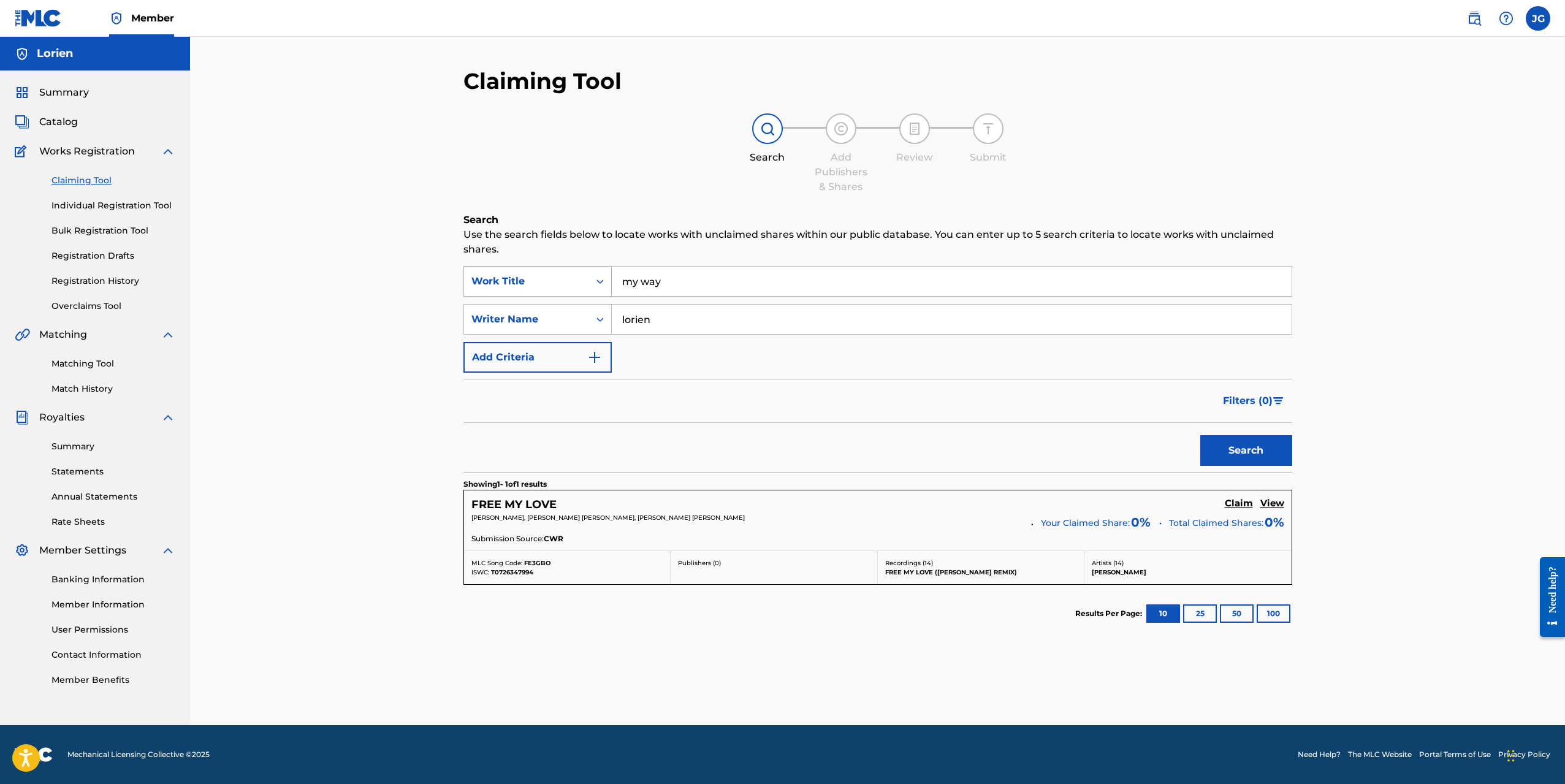
drag, startPoint x: 687, startPoint y: 286, endPoint x: 550, endPoint y: 277, distance: 137.3
click at [550, 277] on div "SearchWithCriteria9376ee44-ec65-41ef-bfd2-726b53c3fc52 Work Title my way" at bounding box center [878, 281] width 829 height 31
drag, startPoint x: 620, startPoint y: 324, endPoint x: 560, endPoint y: 328, distance: 60.1
click at [560, 328] on div "SearchWithCriteriad68e11f4-dbab-472c-b3c3-d279e5b390db Writer Name [PERSON_NAME]" at bounding box center [878, 319] width 829 height 31
click at [669, 282] on input "Search Form" at bounding box center [952, 281] width 680 height 29
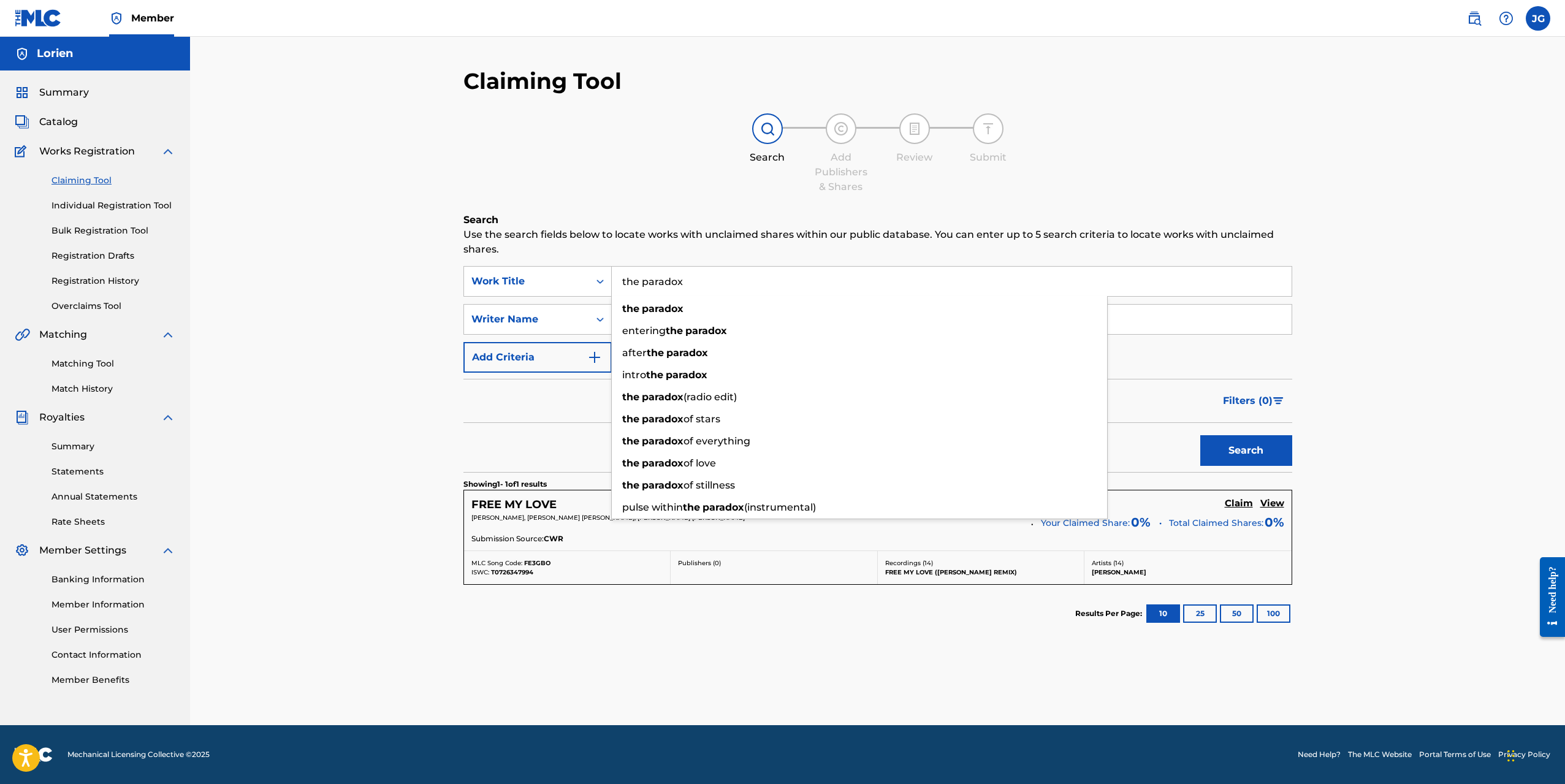
type input "the paradox"
click at [1200, 435] on button "Search" at bounding box center [1246, 450] width 92 height 31
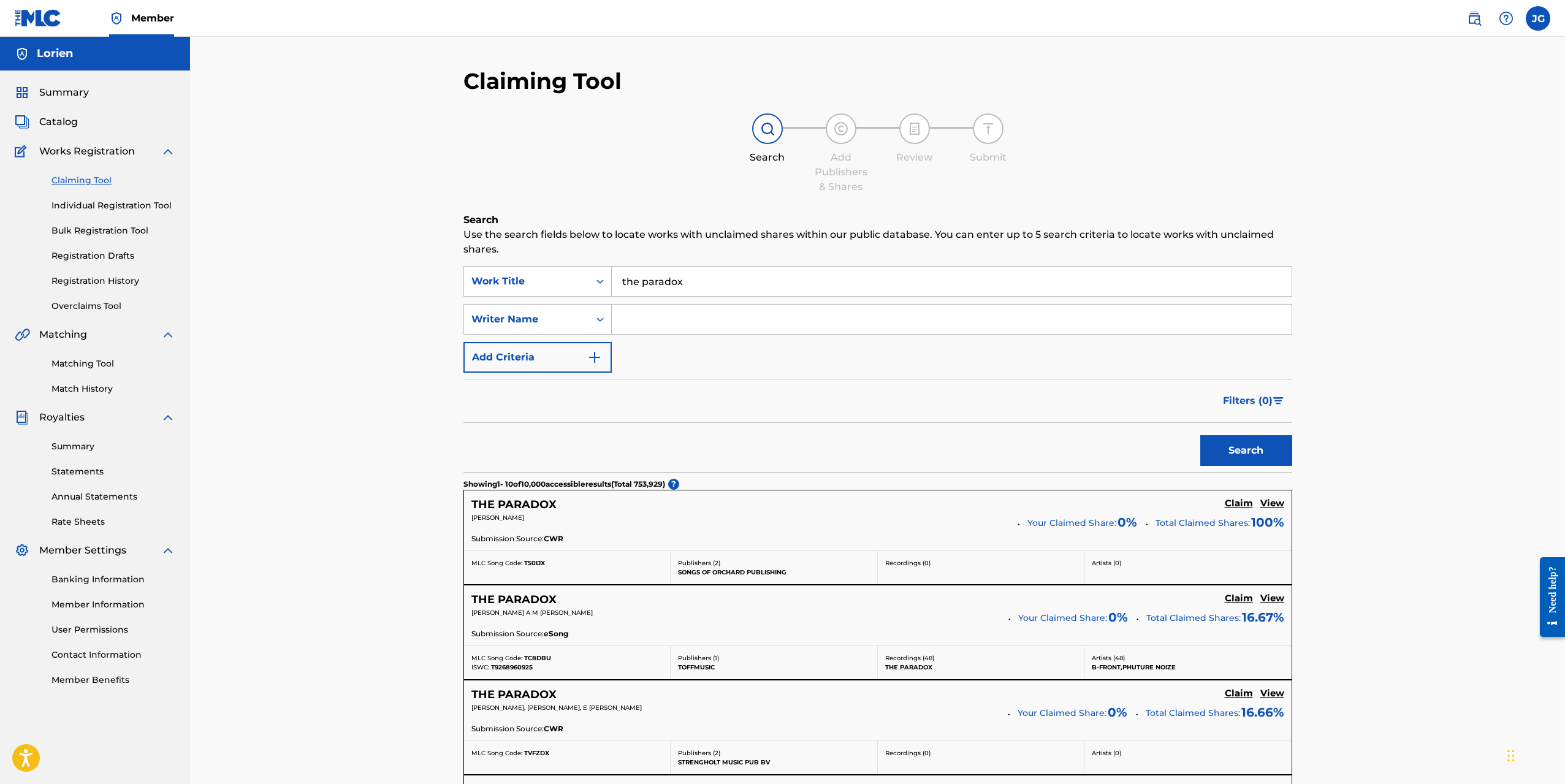
click at [664, 320] on input "Search Form" at bounding box center [952, 319] width 680 height 29
click at [1243, 462] on button "Search" at bounding box center [1246, 450] width 92 height 31
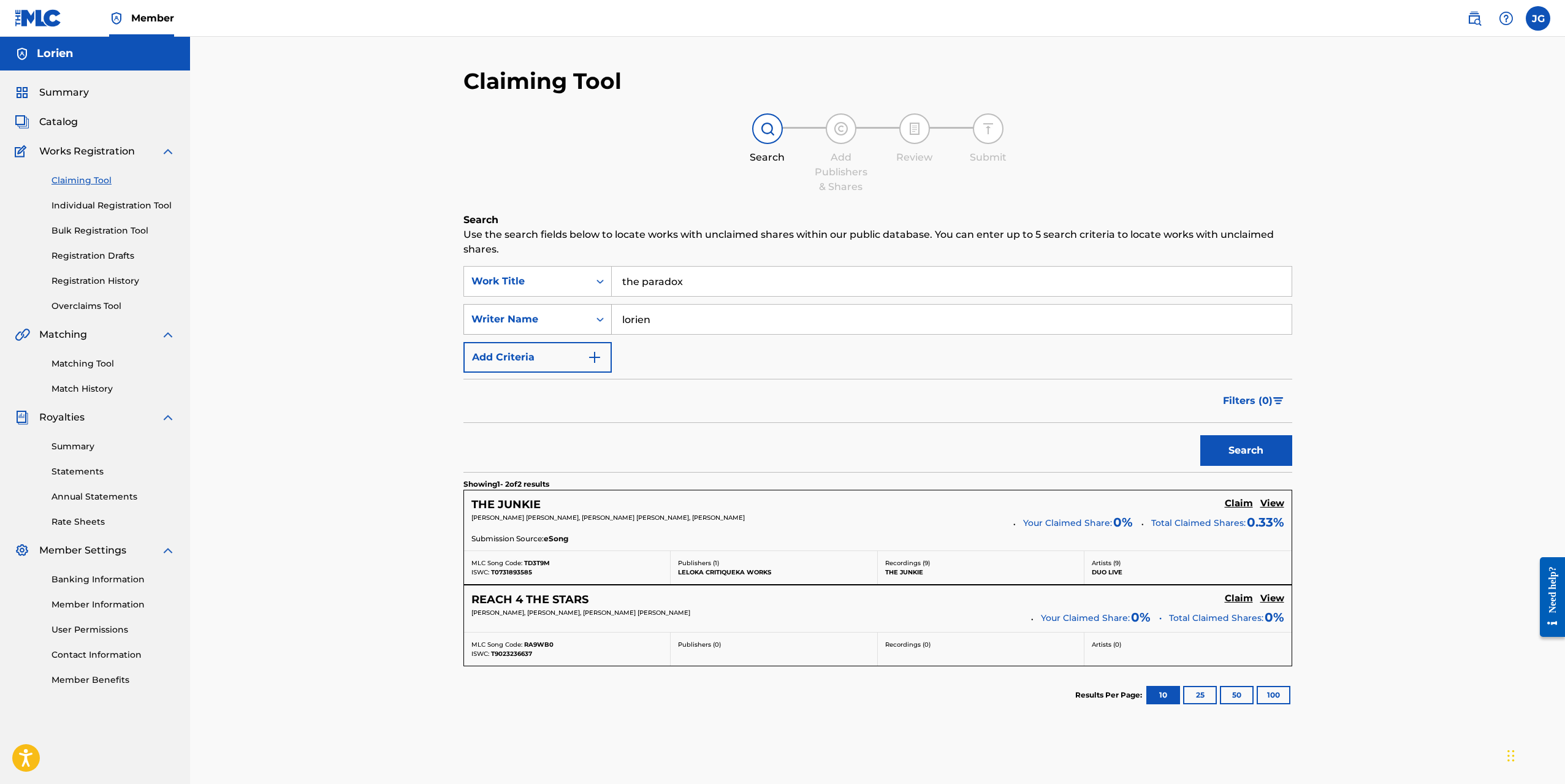
drag, startPoint x: 698, startPoint y: 327, endPoint x: 566, endPoint y: 334, distance: 132.2
click at [567, 334] on div "SearchWithCriteriad68e11f4-dbab-472c-b3c3-d279e5b390db Writer Name [PERSON_NAME]" at bounding box center [878, 319] width 829 height 31
type input "[PERSON_NAME]"
drag, startPoint x: 596, startPoint y: 259, endPoint x: 472, endPoint y: 270, distance: 124.5
click at [475, 272] on div "SearchWithCriteria9376ee44-ec65-41ef-bfd2-726b53c3fc52 Work Title the paradox" at bounding box center [878, 281] width 829 height 31
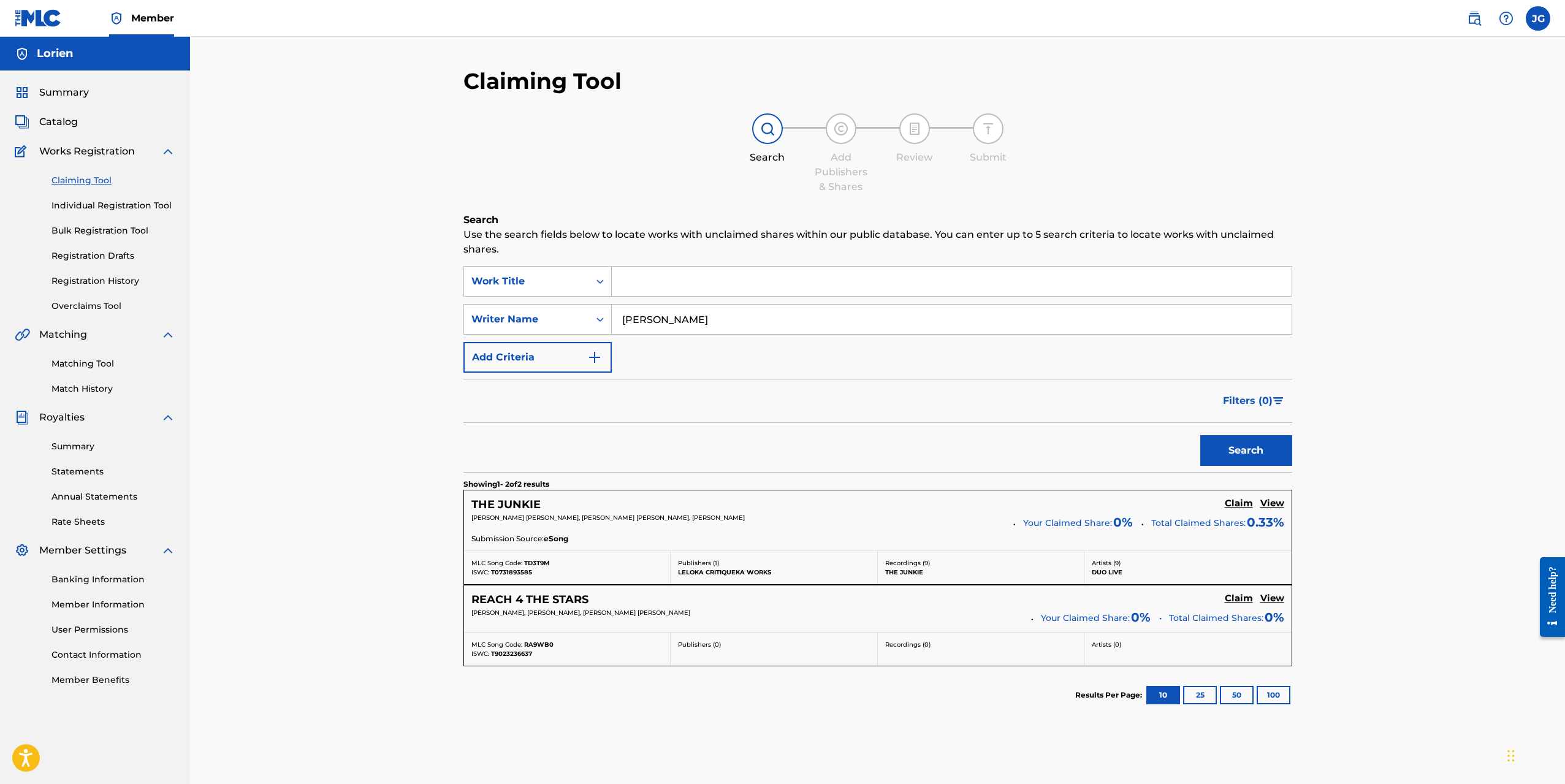
drag, startPoint x: 1260, startPoint y: 458, endPoint x: 1260, endPoint y: 445, distance: 13.0
click at [1260, 458] on button "Search" at bounding box center [1246, 450] width 92 height 31
